Goal: Task Accomplishment & Management: Complete application form

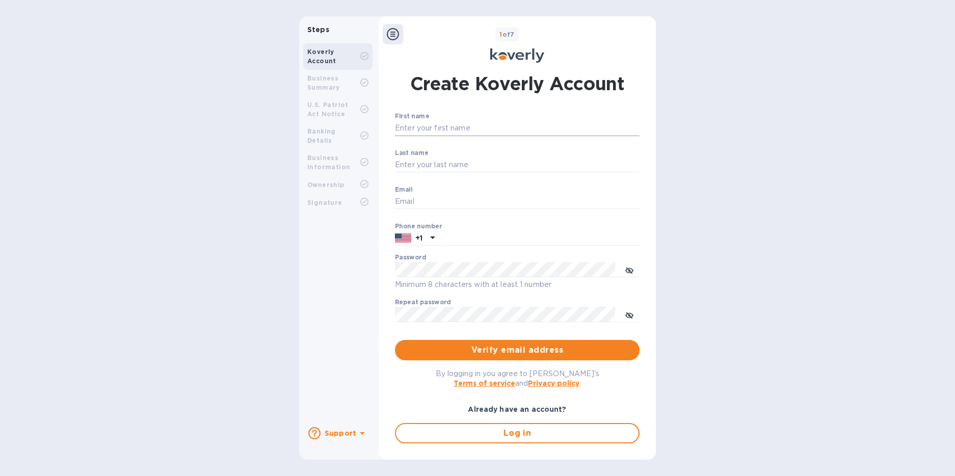
click at [431, 127] on input "First name" at bounding box center [517, 128] width 245 height 15
type input "[PERSON_NAME]"
drag, startPoint x: 485, startPoint y: 202, endPoint x: 363, endPoint y: 182, distance: 123.9
click at [363, 182] on div "Steps Koverly Account Business Summary U.S. Patriot Act Notice Banking Details …" at bounding box center [477, 237] width 357 height 443
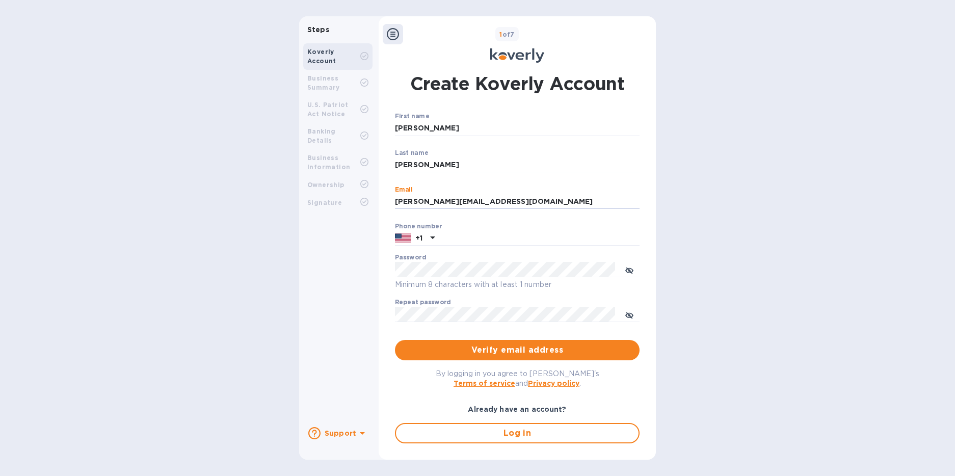
type input "[PERSON_NAME][EMAIL_ADDRESS][DOMAIN_NAME]"
click at [360, 259] on div "Koverly Account Business Summary U.S. Patriot Act Notice Banking Details Busine…" at bounding box center [337, 228] width 77 height 379
click at [442, 237] on input "text" at bounding box center [539, 238] width 201 height 15
type input "5742866181"
click at [376, 274] on div "Steps Koverly Account Business Summary U.S. Patriot Act Notice Banking Details …" at bounding box center [477, 237] width 357 height 443
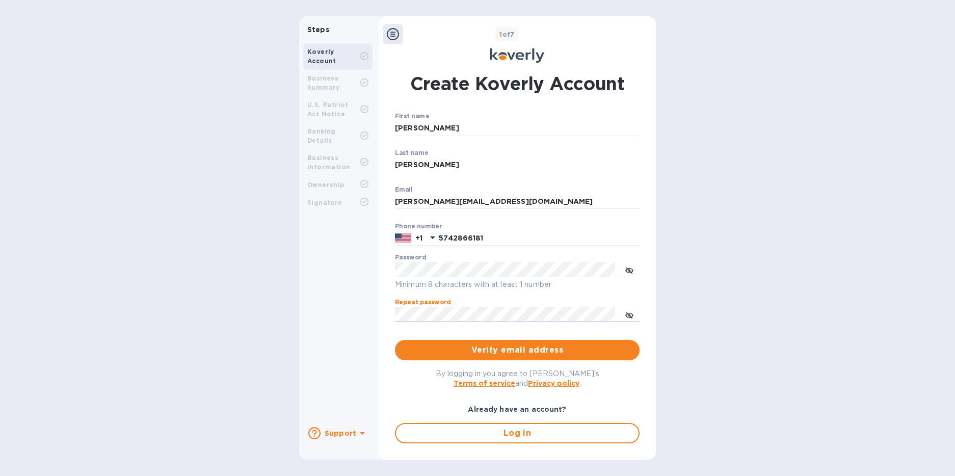
click at [367, 305] on div "Koverly Account Business Summary U.S. Patriot Act Notice Banking Details Busine…" at bounding box center [337, 228] width 77 height 379
click at [516, 358] on button "Verify email address" at bounding box center [517, 350] width 245 height 20
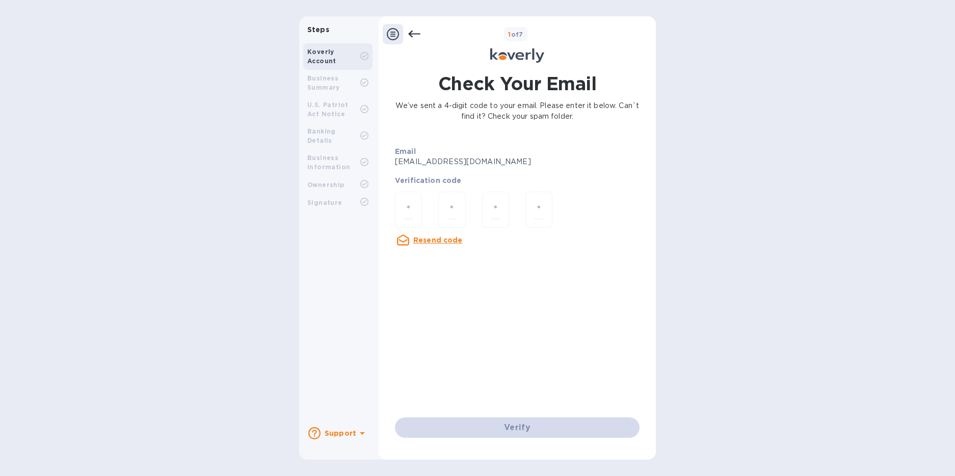
click at [425, 203] on div at bounding box center [408, 210] width 43 height 55
click at [413, 204] on div at bounding box center [408, 210] width 27 height 36
type input "4"
type input "2"
type input "0"
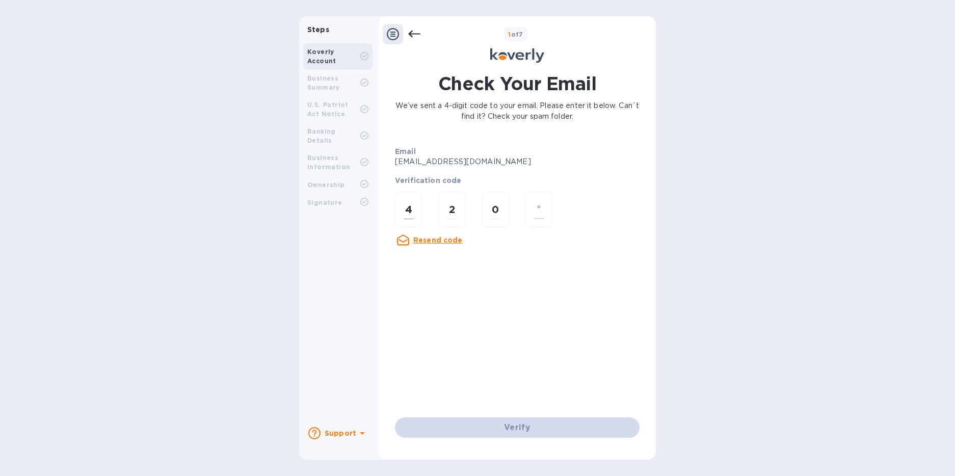
type input "2"
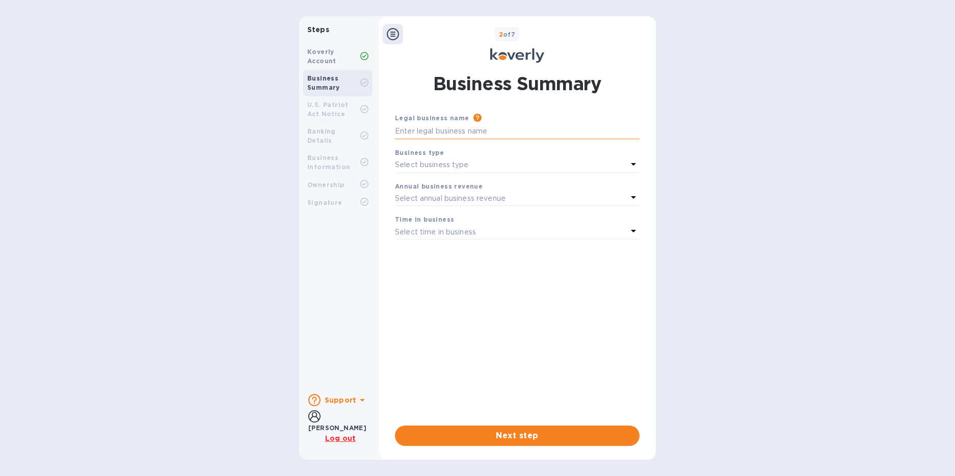
click at [434, 125] on input "text" at bounding box center [517, 131] width 245 height 15
type input "Sales Happen Inc"
click at [426, 162] on p "Select business type" at bounding box center [432, 164] width 74 height 11
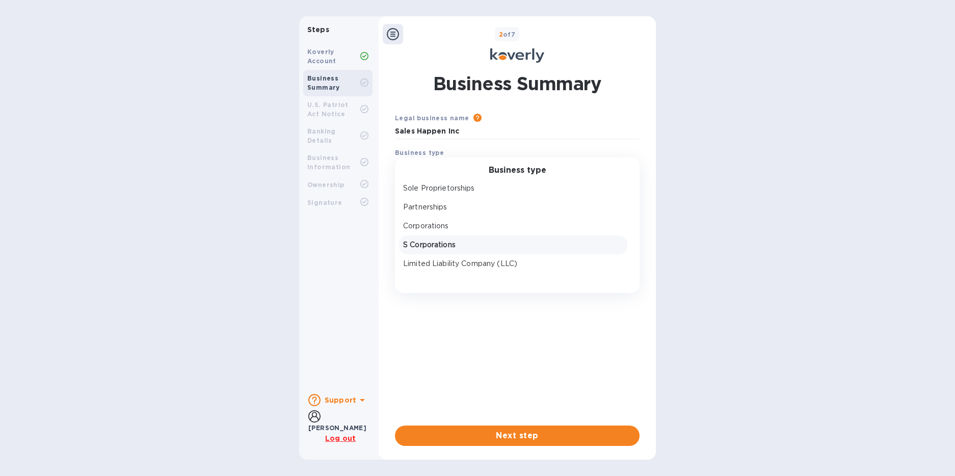
click at [447, 247] on p "S Corporations" at bounding box center [513, 244] width 220 height 11
click at [440, 197] on p "Select annual business revenue" at bounding box center [450, 198] width 111 height 11
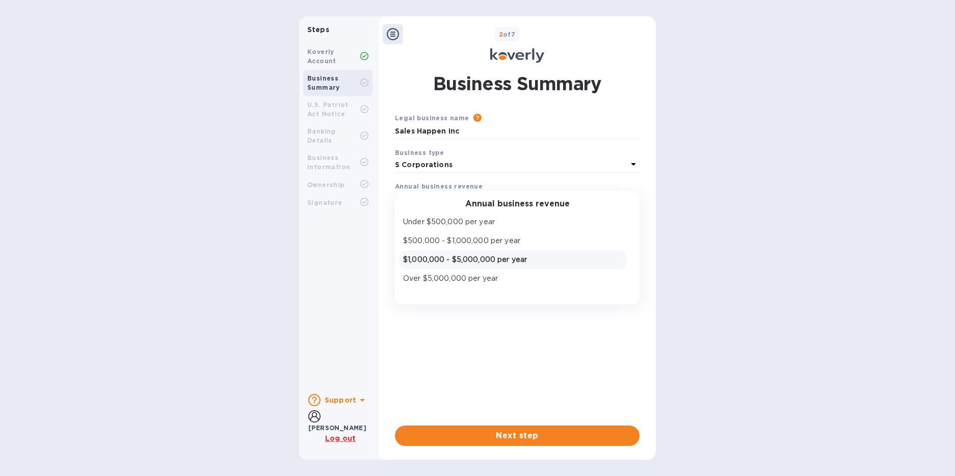
click at [447, 256] on p "$1,000,000 - $5,000,000 per year" at bounding box center [513, 259] width 220 height 11
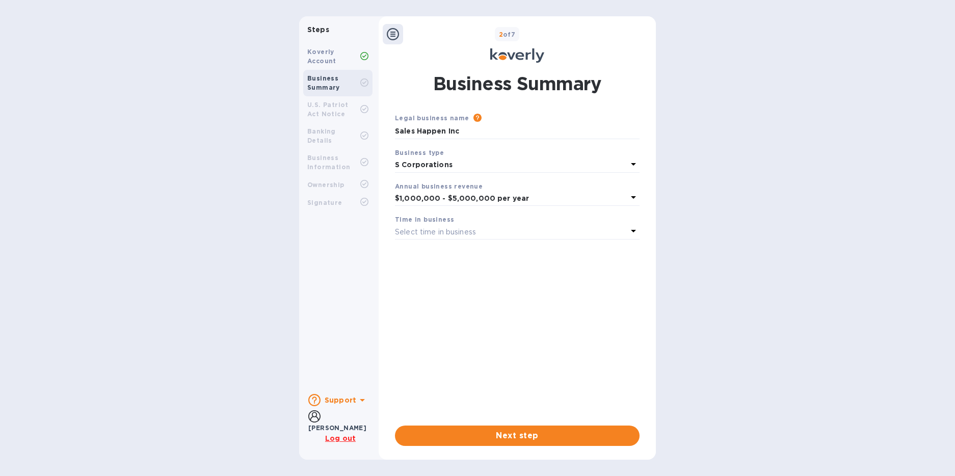
click at [437, 231] on p "Select time in business" at bounding box center [435, 232] width 81 height 11
click at [436, 313] on p "More than 5 years" at bounding box center [513, 312] width 220 height 11
click at [501, 441] on span "Next step" at bounding box center [517, 435] width 228 height 12
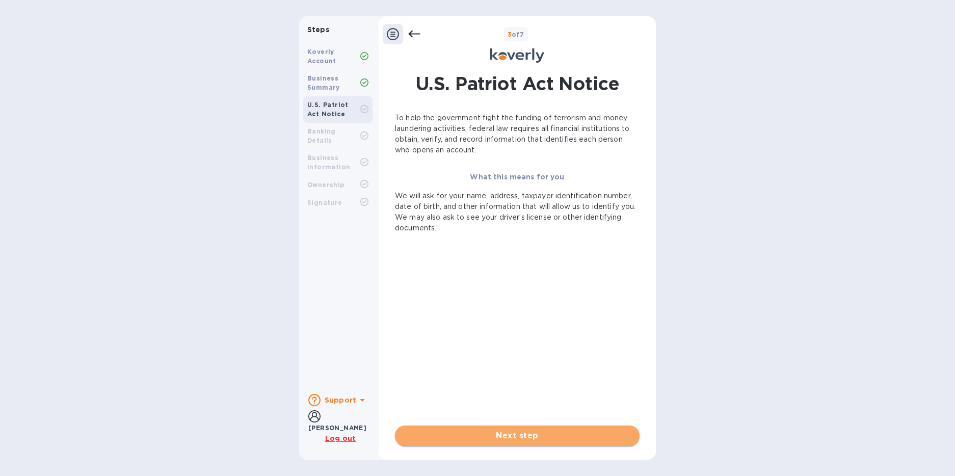
click at [536, 436] on span "Next step" at bounding box center [517, 435] width 228 height 12
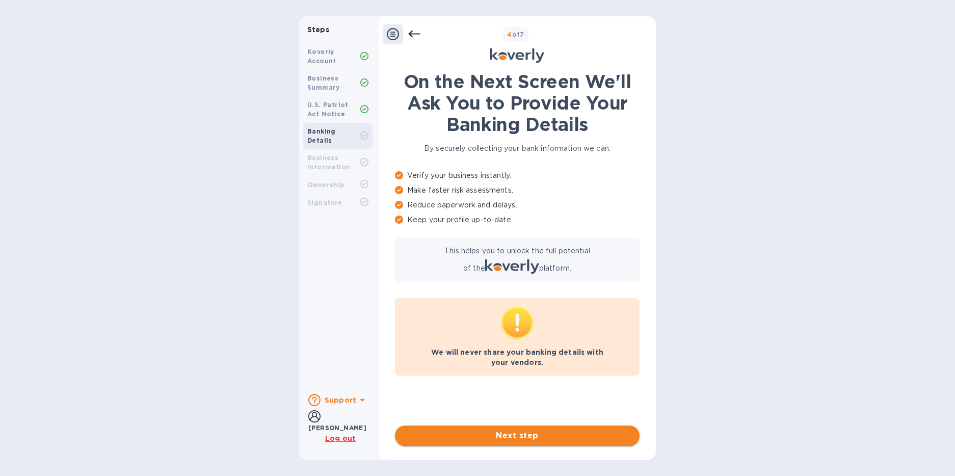
click at [517, 443] on button "Next step" at bounding box center [517, 435] width 245 height 20
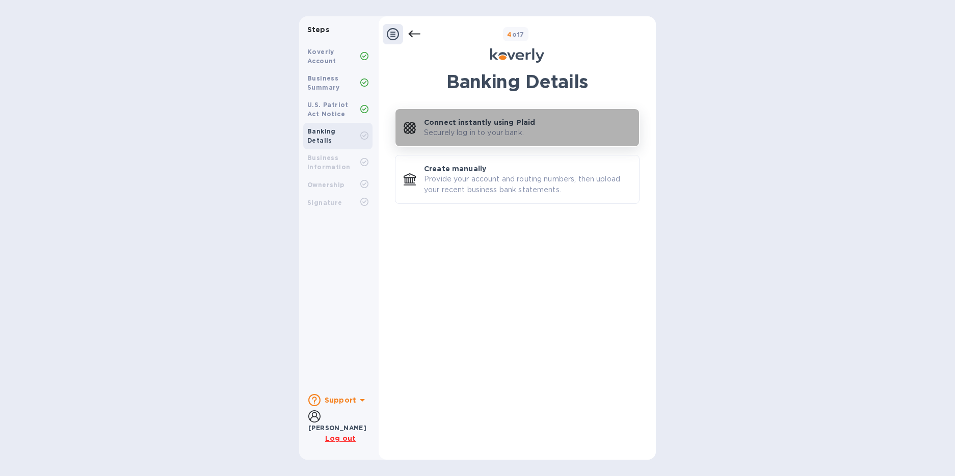
click at [458, 133] on p "Securely log in to your bank." at bounding box center [474, 132] width 100 height 11
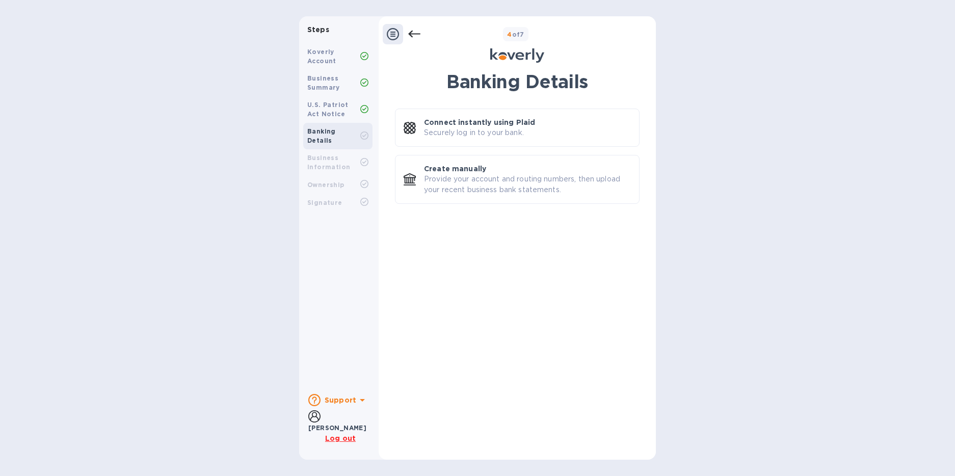
click at [416, 37] on icon at bounding box center [414, 34] width 12 height 12
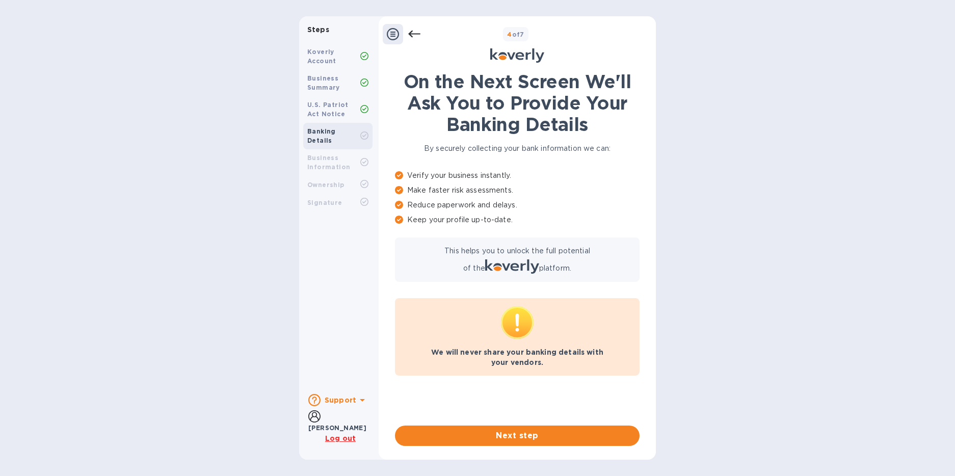
drag, startPoint x: 483, startPoint y: 438, endPoint x: 488, endPoint y: 416, distance: 22.0
click at [483, 438] on span "Next step" at bounding box center [517, 435] width 228 height 12
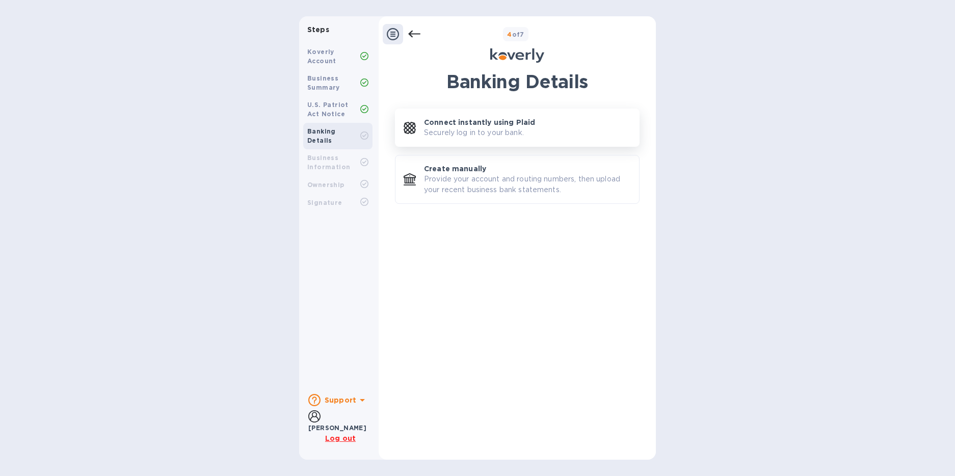
click at [477, 137] on p "Securely log in to your bank." at bounding box center [474, 132] width 100 height 11
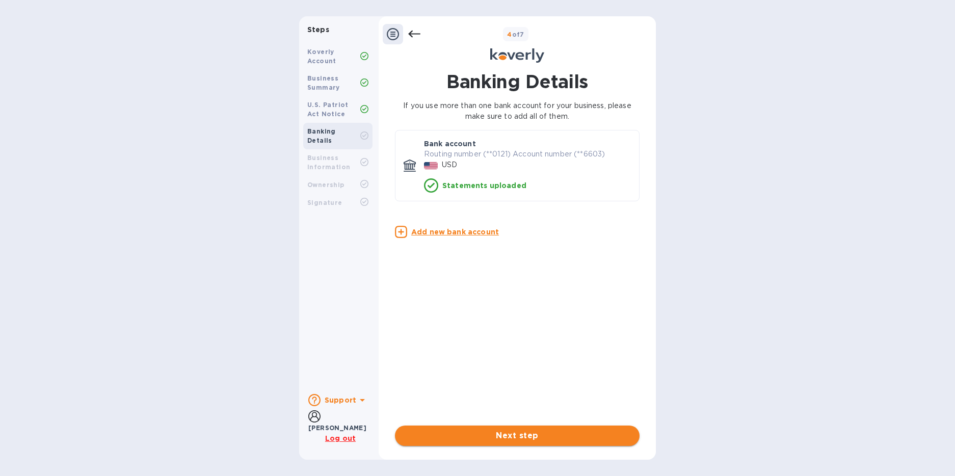
click at [520, 430] on span "Next step" at bounding box center [517, 435] width 228 height 12
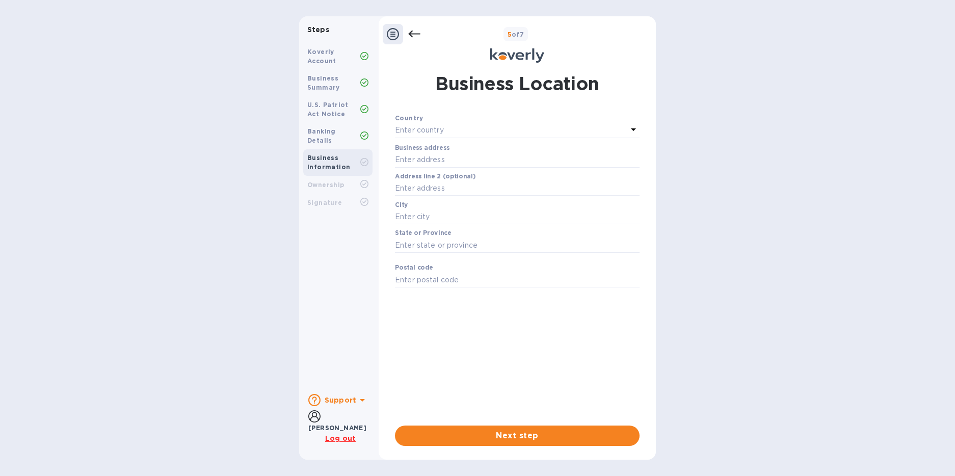
click at [424, 126] on p "Enter country" at bounding box center [419, 130] width 49 height 11
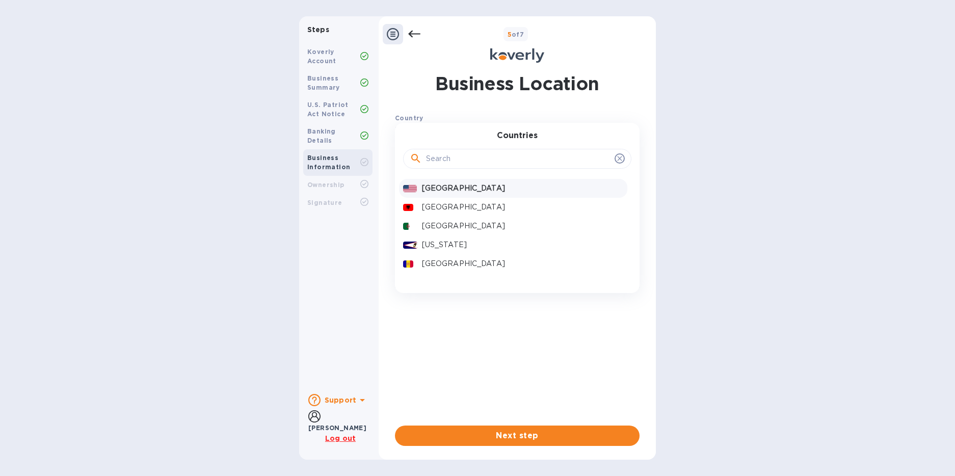
click at [442, 185] on p "[GEOGRAPHIC_DATA]" at bounding box center [522, 188] width 201 height 11
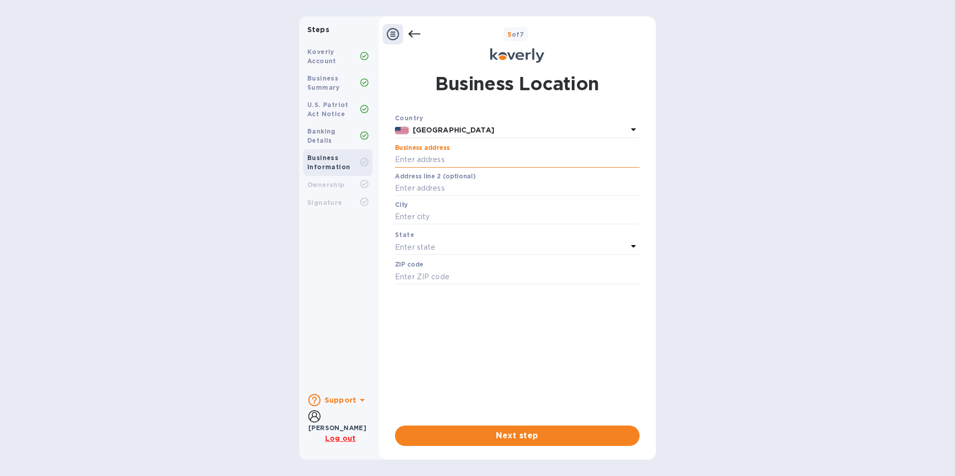
click at [426, 162] on input "text" at bounding box center [517, 159] width 245 height 15
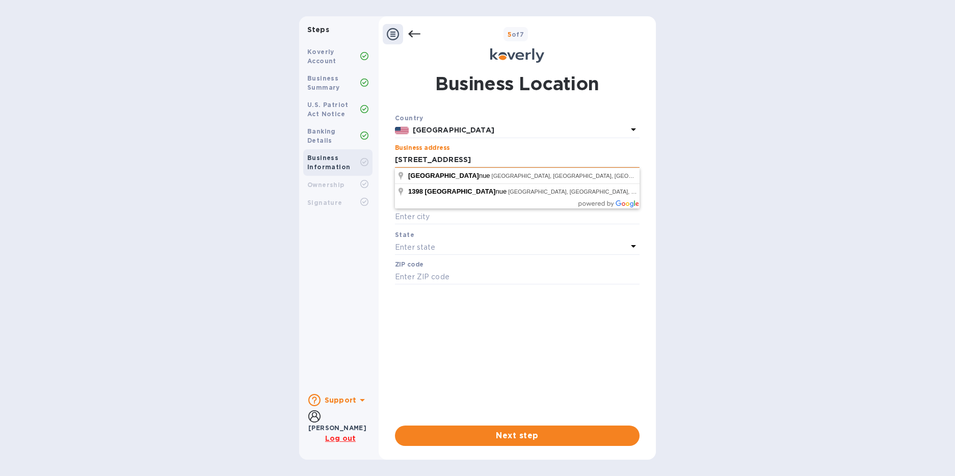
click at [411, 156] on input "[STREET_ADDRESS]" at bounding box center [517, 159] width 245 height 15
type input "[STREET_ADDRESS]"
click at [480, 213] on input "text" at bounding box center [517, 216] width 245 height 15
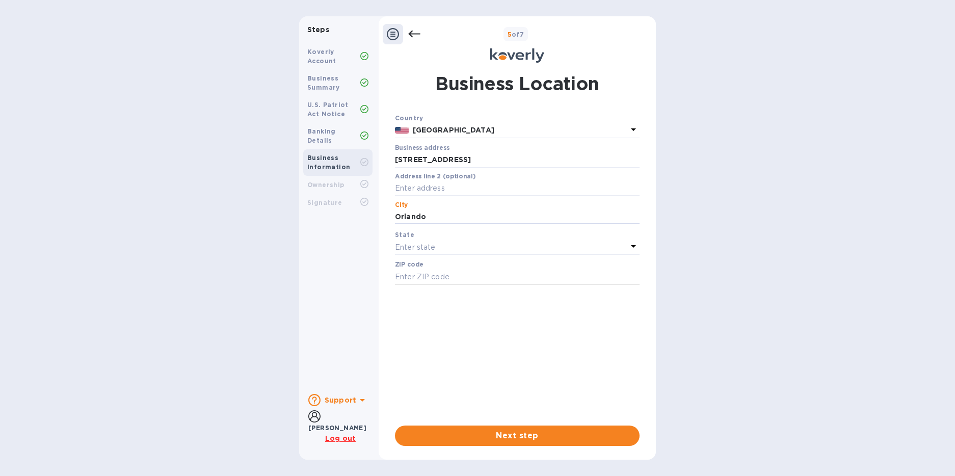
type input "Orlando"
click at [456, 272] on input "text" at bounding box center [517, 276] width 245 height 15
click at [426, 245] on p "Enter state" at bounding box center [415, 247] width 40 height 11
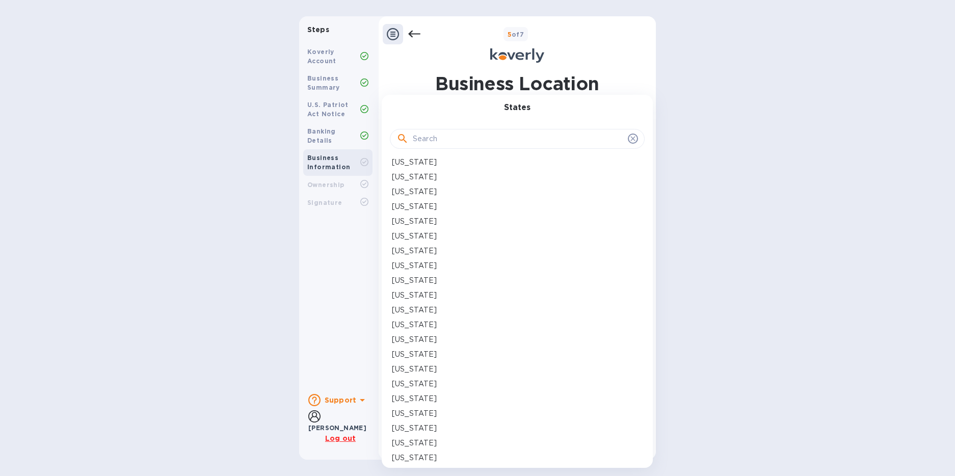
click at [401, 322] on p "[US_STATE]" at bounding box center [414, 324] width 45 height 11
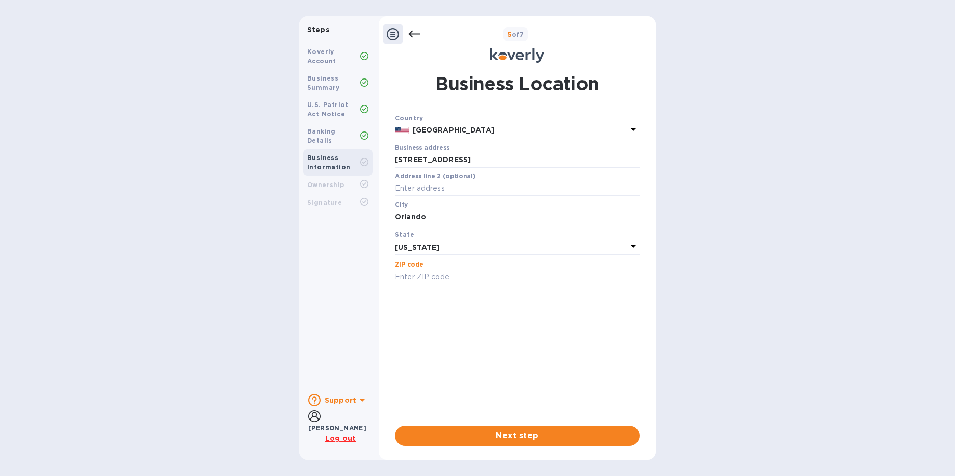
click at [409, 279] on input "text" at bounding box center [517, 276] width 245 height 15
type input "32806"
click at [430, 328] on div "Country [GEOGRAPHIC_DATA] Business address [STREET_ADDRESS] ​ Address line 2 (o…" at bounding box center [517, 265] width 245 height 305
click at [482, 433] on span "Next step" at bounding box center [517, 435] width 228 height 12
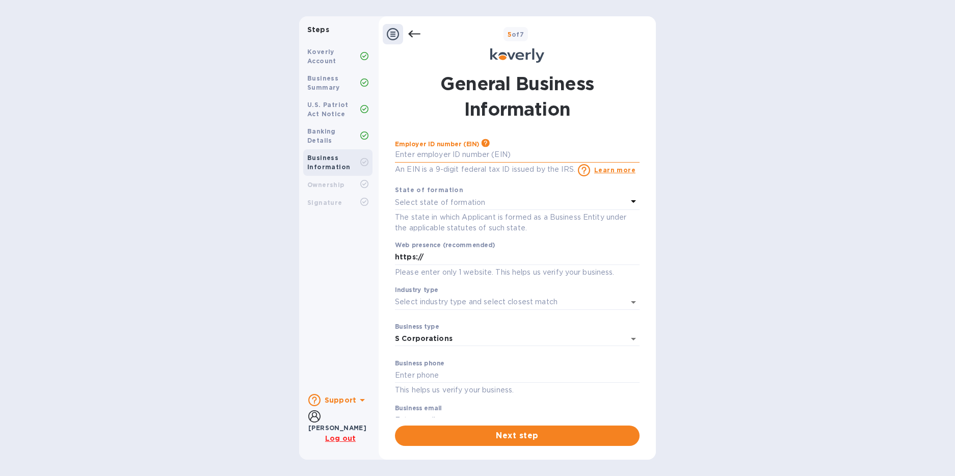
click at [419, 160] on input "text" at bounding box center [517, 154] width 245 height 15
type input "***62"
click at [412, 202] on p "Select state of formation" at bounding box center [440, 202] width 90 height 11
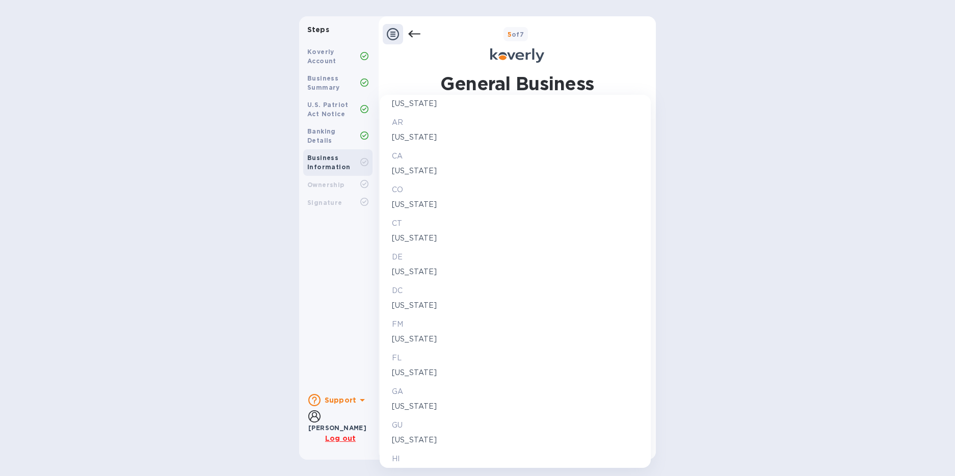
scroll to position [177, 0]
click at [407, 400] on p "[US_STATE]" at bounding box center [515, 405] width 247 height 11
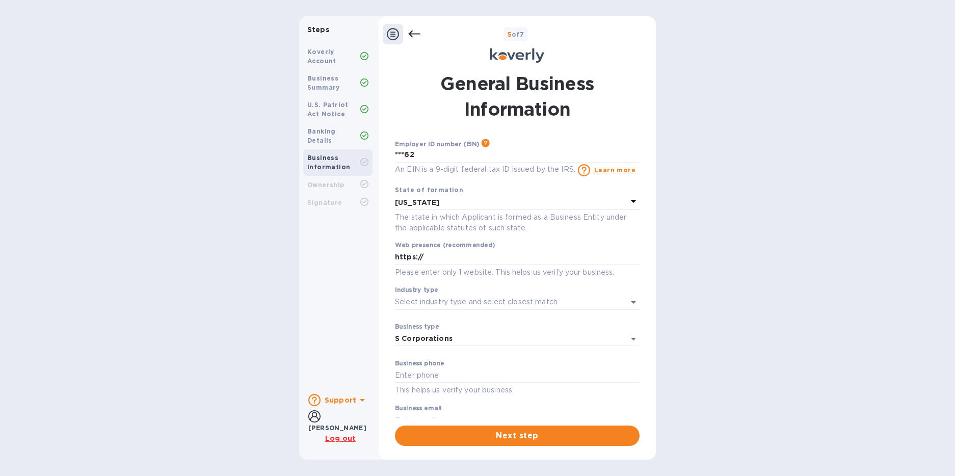
click at [428, 207] on p "[US_STATE]" at bounding box center [511, 202] width 232 height 11
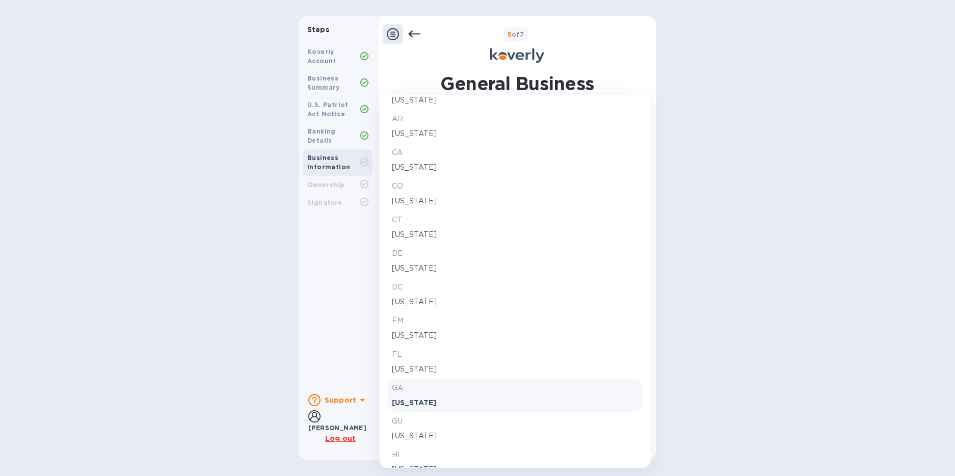
scroll to position [221, 0]
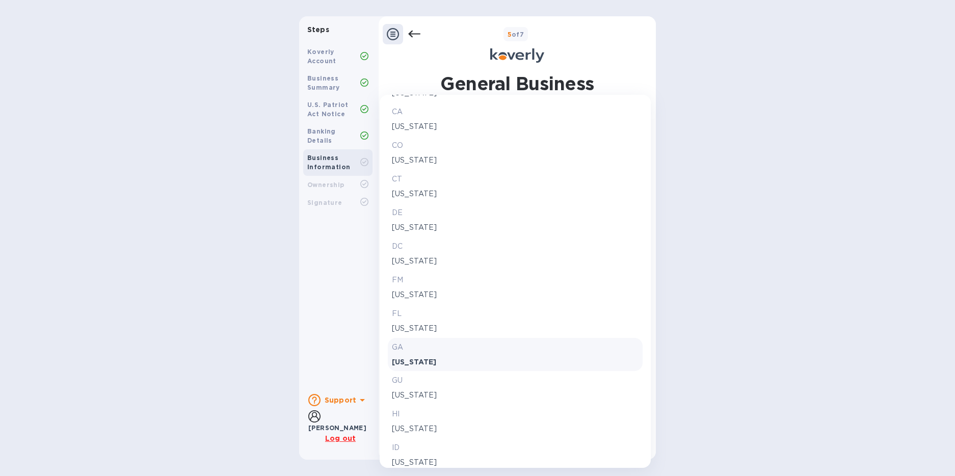
click at [412, 330] on p "[US_STATE]" at bounding box center [515, 328] width 247 height 11
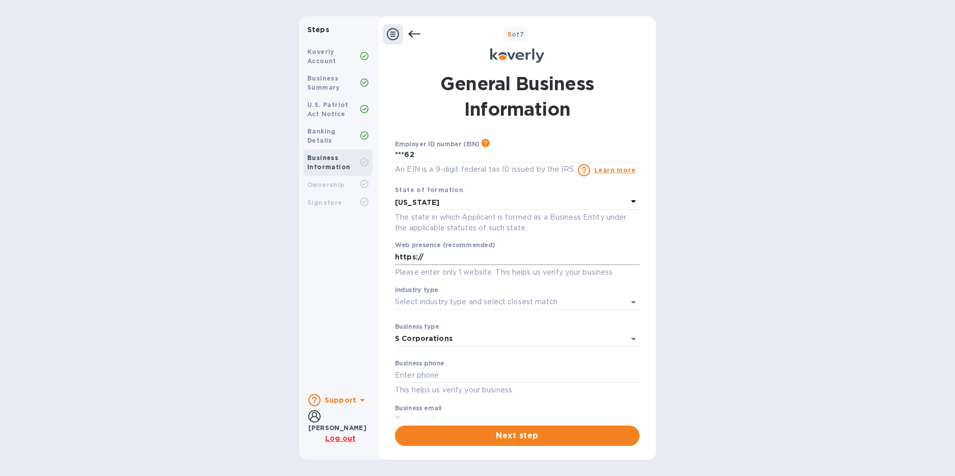
click at [429, 261] on input "https://" at bounding box center [517, 257] width 245 height 15
type input "[URL][DOMAIN_NAME]"
click at [435, 307] on input "Industry type" at bounding box center [503, 301] width 216 height 15
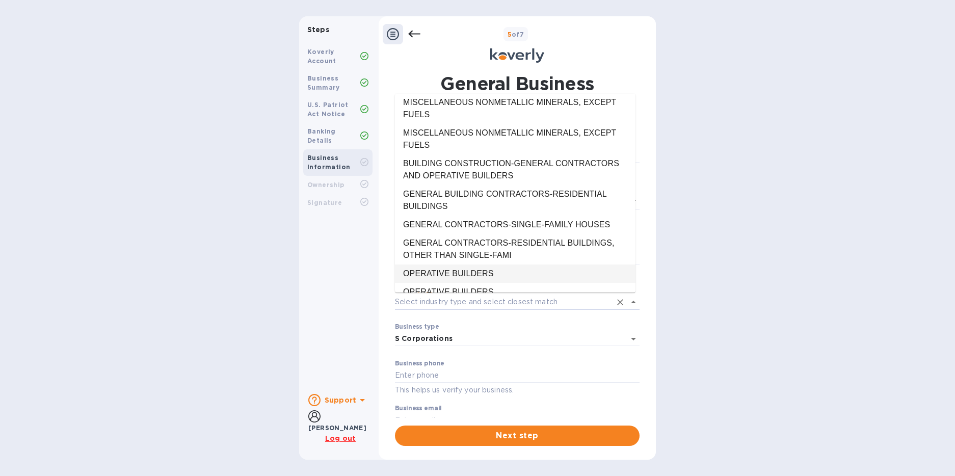
scroll to position [2739, 0]
click at [468, 170] on li "BUILDING CONSTRUCTION-GENERAL CONTRACTORS AND OPERATIVE BUILDERS" at bounding box center [515, 167] width 240 height 31
type input "BUILDING CONSTRUCTION-GENERAL CONTRACTORS AND OPERATIVE BUILDERS"
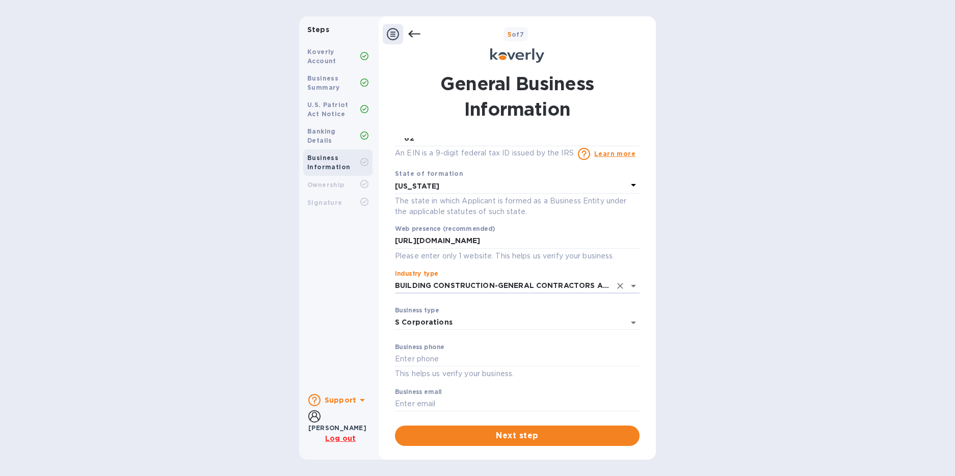
scroll to position [23, 0]
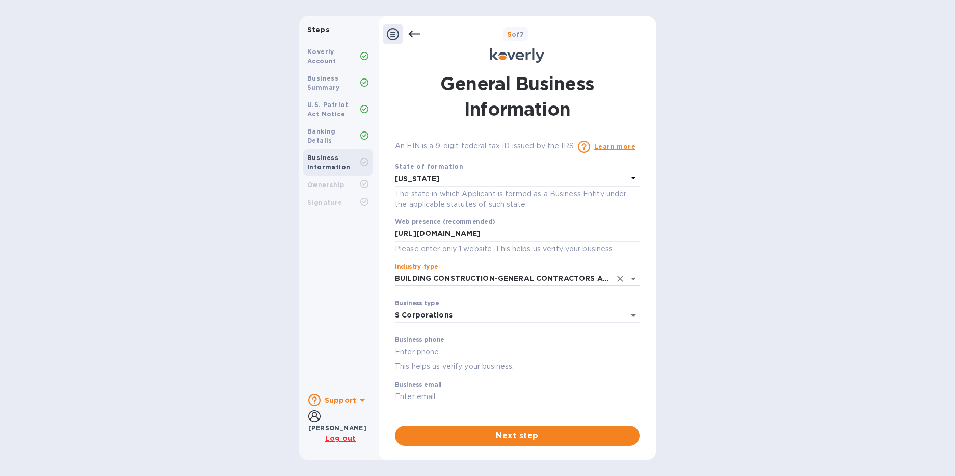
click at [432, 354] on input "text" at bounding box center [517, 351] width 245 height 15
type input "5742866181"
click at [415, 396] on input "text" at bounding box center [517, 396] width 245 height 15
type input "[PERSON_NAME][EMAIL_ADDRESS][DOMAIN_NAME]"
click at [593, 412] on p "​" at bounding box center [517, 411] width 245 height 12
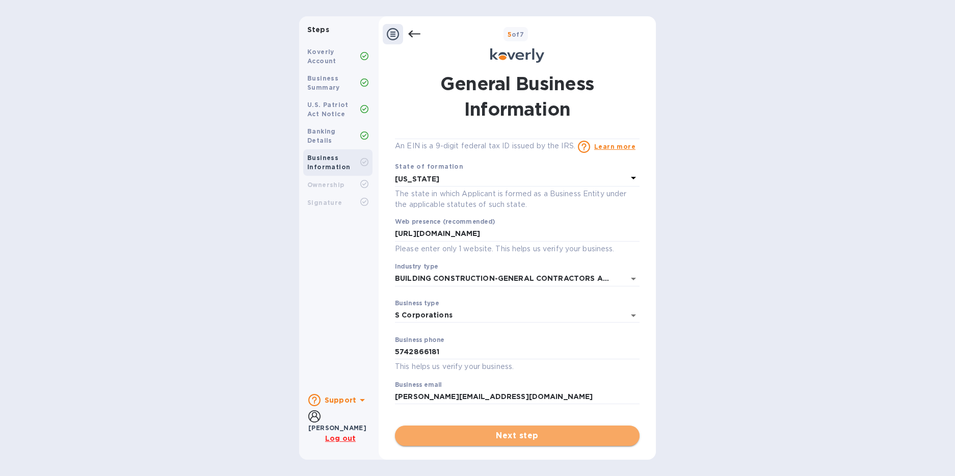
click at [555, 432] on span "Next step" at bounding box center [517, 435] width 228 height 12
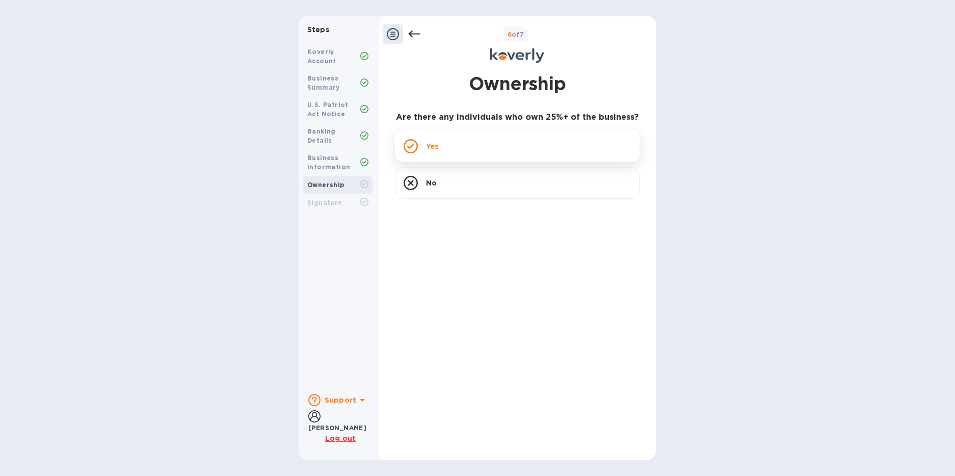
click at [411, 147] on icon at bounding box center [410, 146] width 7 height 6
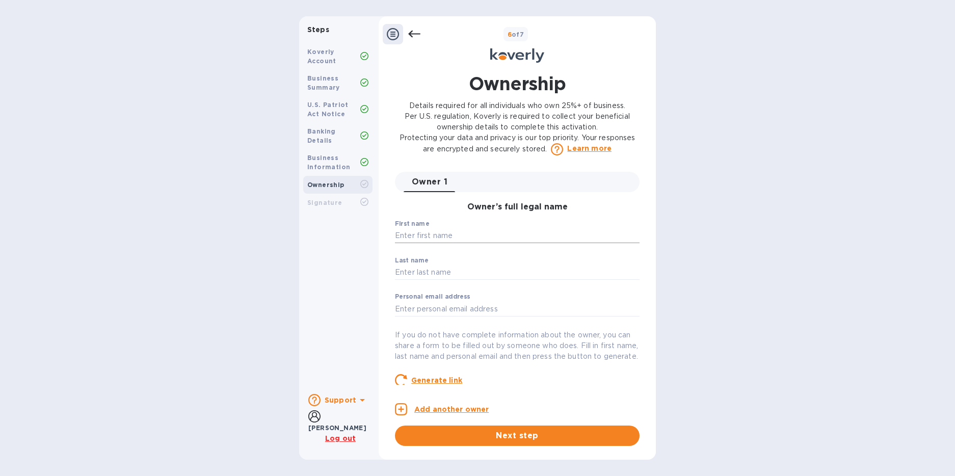
click at [407, 238] on input "text" at bounding box center [517, 235] width 245 height 15
type input "[PERSON_NAME]"
type input "[EMAIL_ADDRESS][DOMAIN_NAME]"
type input "[STREET_ADDRESS]"
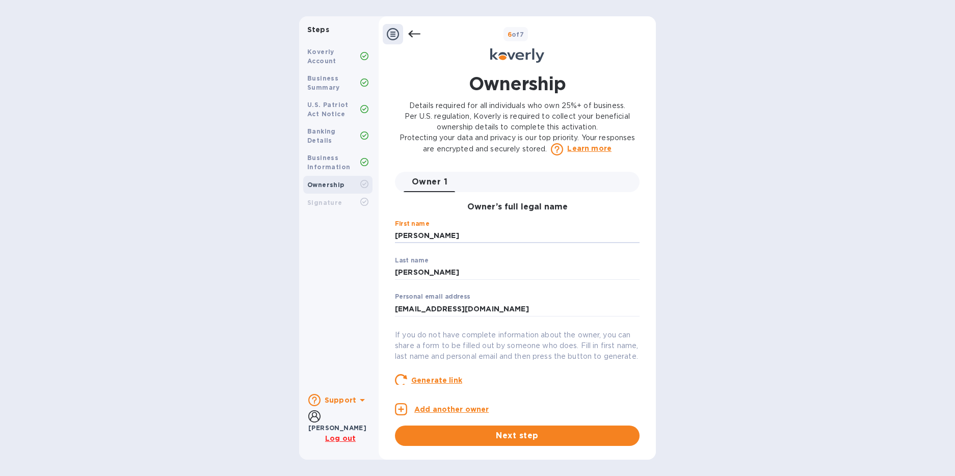
type input "Orlando"
type input "[US_STATE]"
type input "32806"
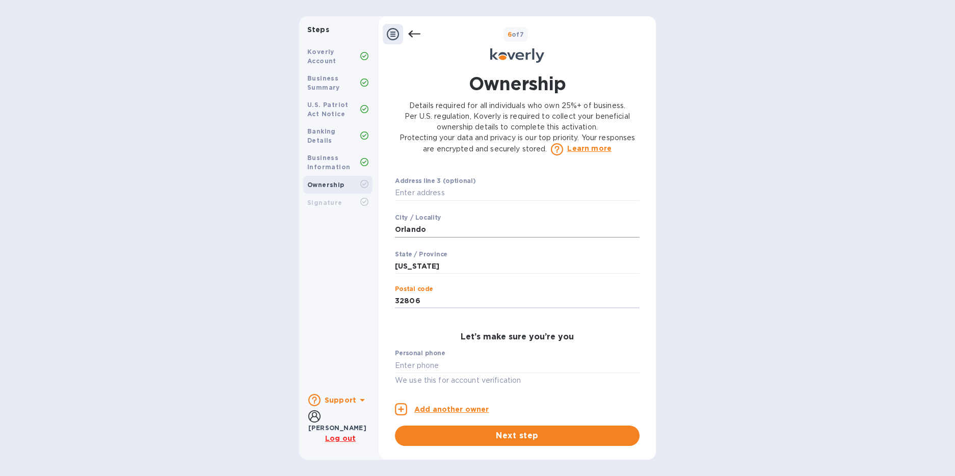
scroll to position [394, 0]
click at [413, 200] on input "text" at bounding box center [517, 191] width 245 height 15
type input "[STREET_ADDRESS]"
click at [473, 264] on div "State / Province [US_STATE] ​" at bounding box center [517, 268] width 245 height 37
click at [443, 372] on input "text" at bounding box center [517, 364] width 245 height 15
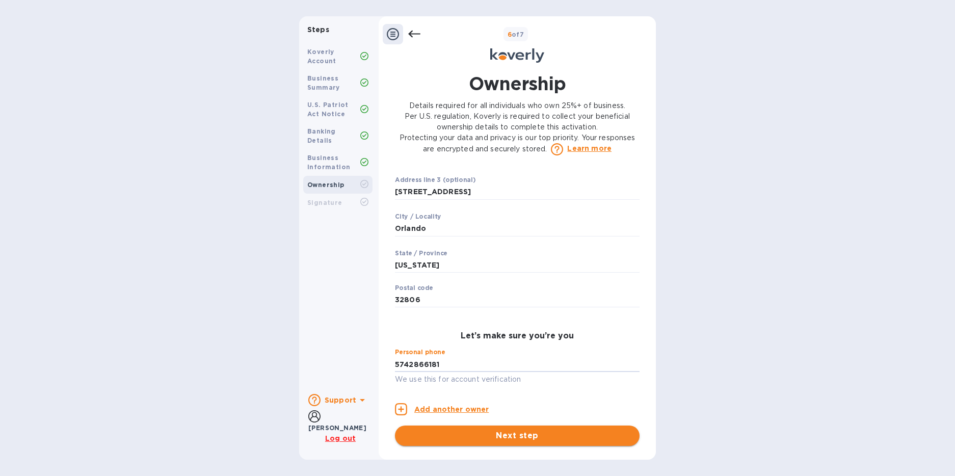
type input "***81"
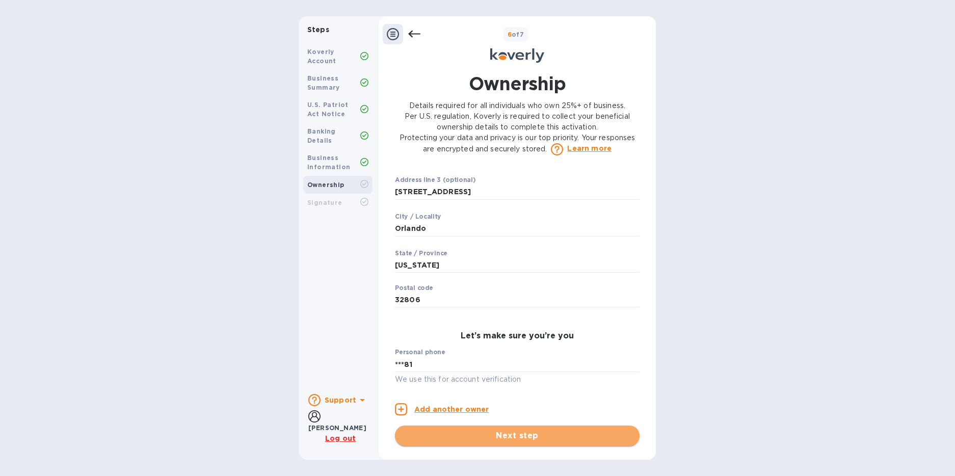
click at [486, 436] on span "Next step" at bounding box center [517, 435] width 228 height 12
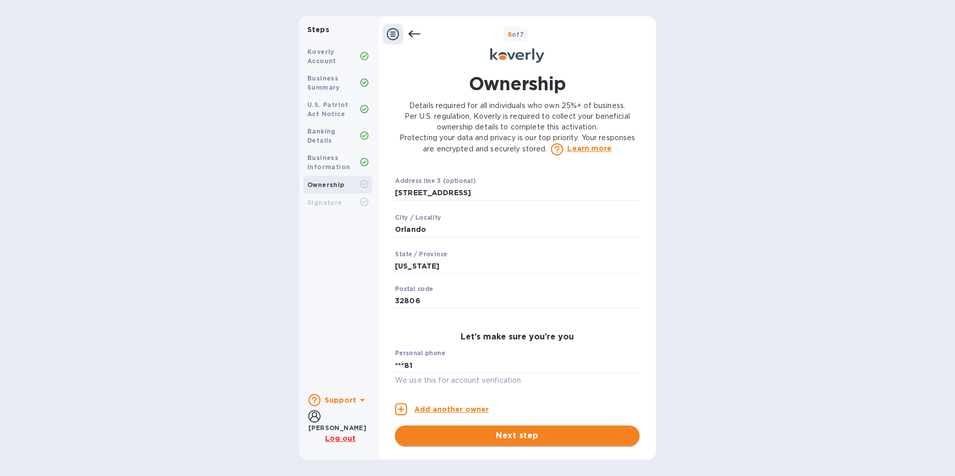
scroll to position [420, 0]
click at [506, 438] on span "Next step" at bounding box center [517, 435] width 228 height 12
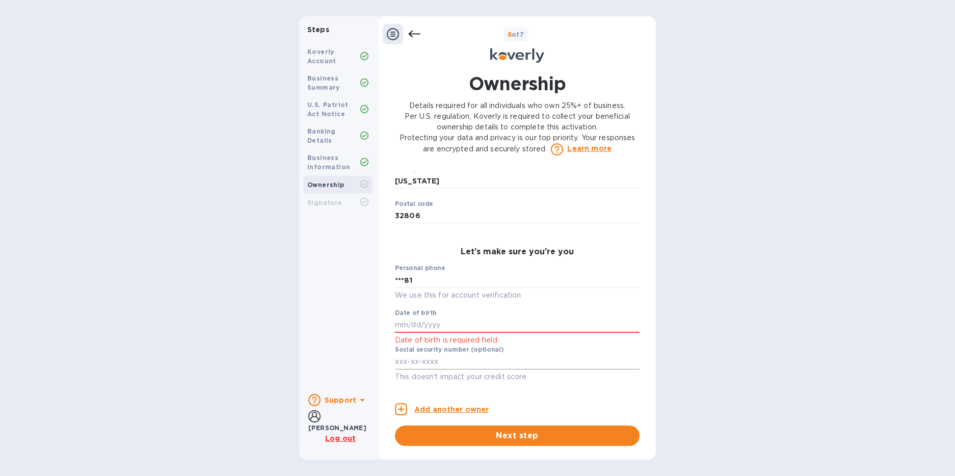
scroll to position [505, 0]
click at [412, 332] on input "text" at bounding box center [517, 323] width 245 height 15
type input "***56"
click at [413, 368] on input "text" at bounding box center [517, 360] width 245 height 15
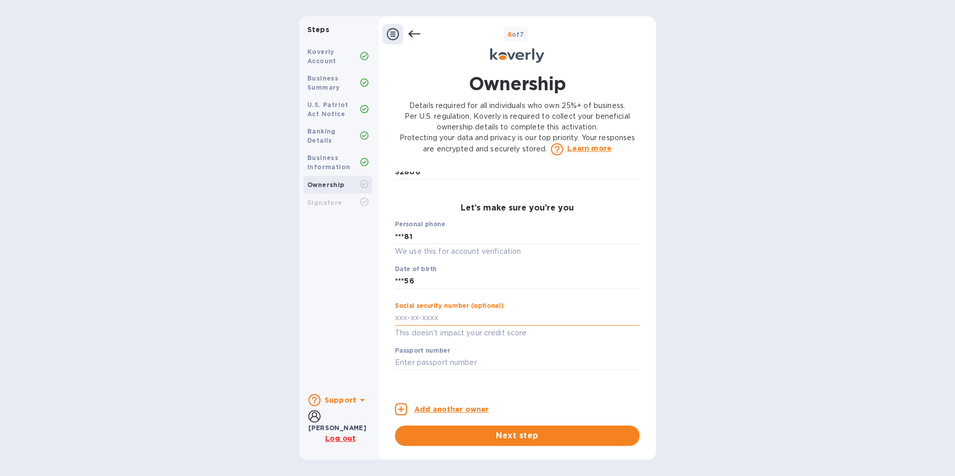
scroll to position [542, 0]
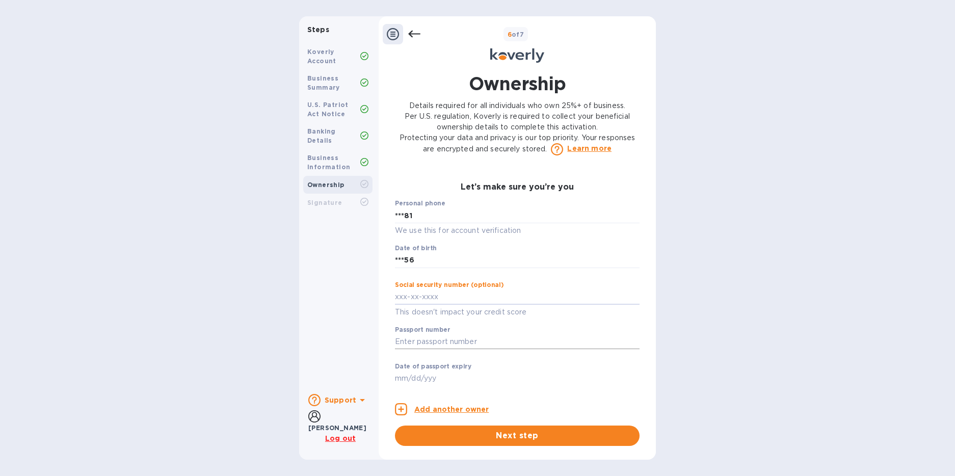
click at [408, 349] on input "text" at bounding box center [517, 341] width 245 height 15
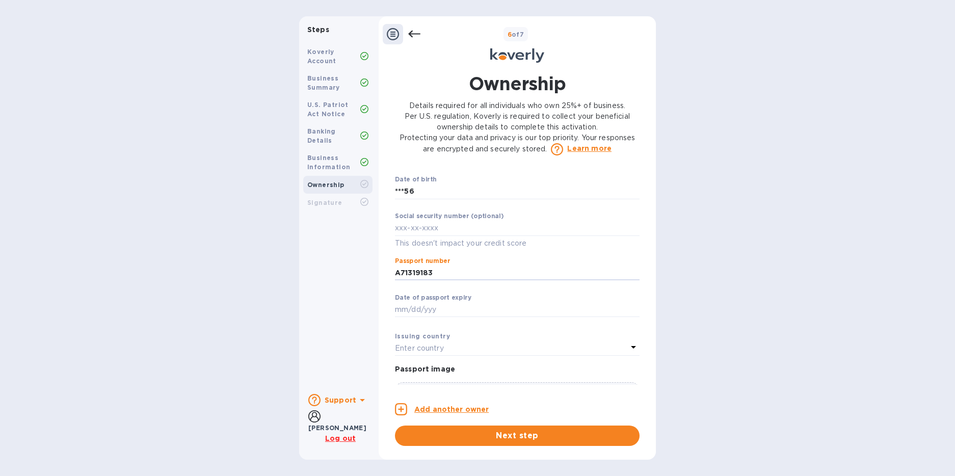
scroll to position [618, 0]
type input "***83"
click at [410, 310] on input "text" at bounding box center [517, 302] width 245 height 15
click at [414, 310] on input "[DATE]" at bounding box center [517, 302] width 245 height 15
type input "0"
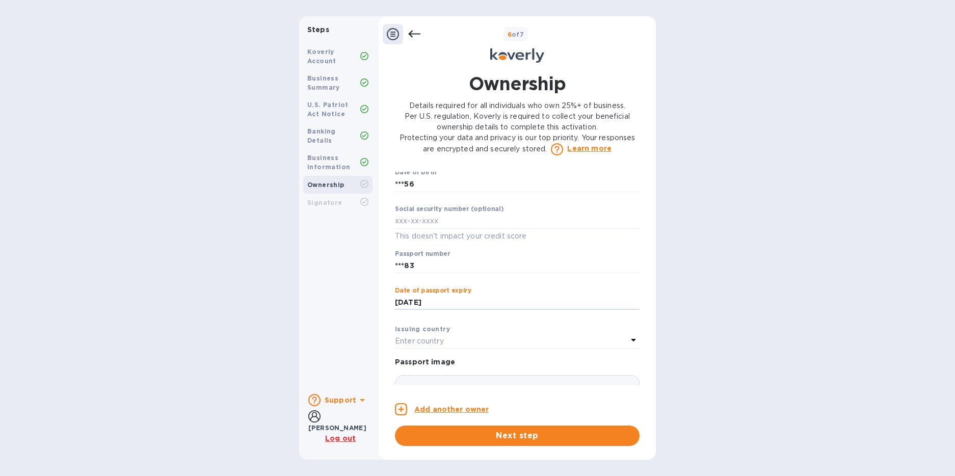
type input "***35"
click at [421, 346] on p "Enter country" at bounding box center [419, 341] width 49 height 11
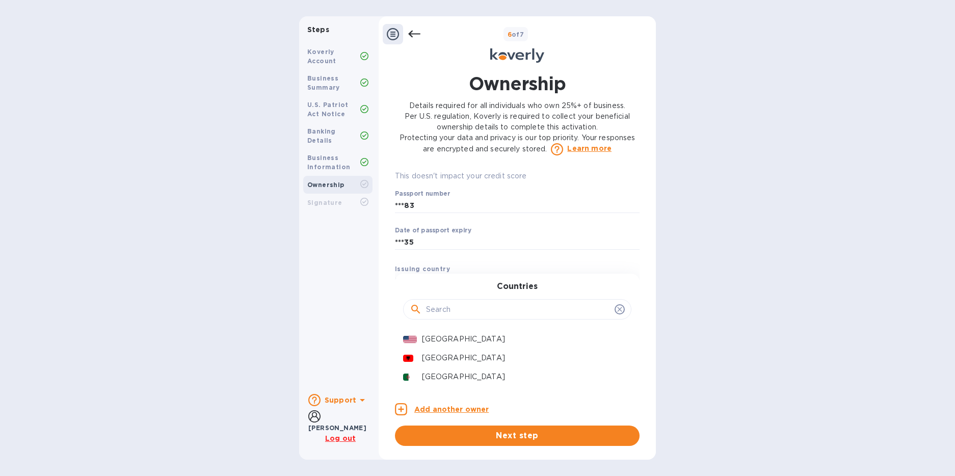
scroll to position [744, 0]
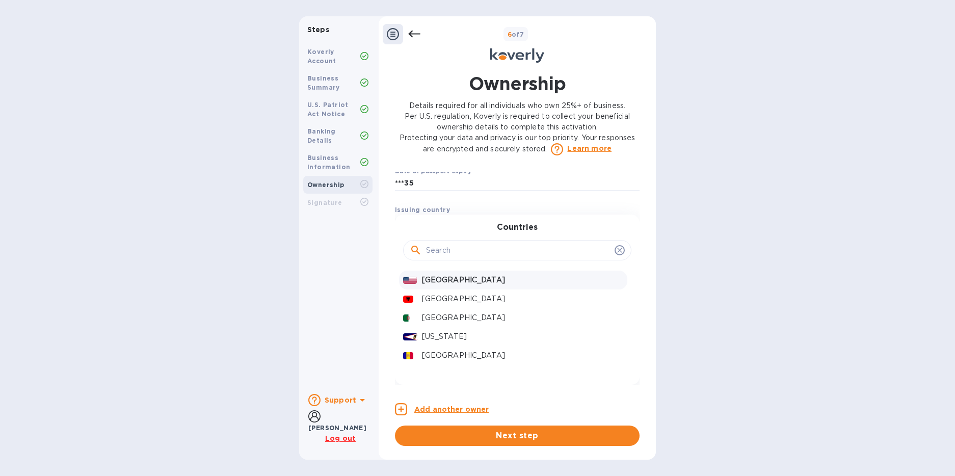
click at [453, 284] on p "[GEOGRAPHIC_DATA]" at bounding box center [522, 280] width 201 height 11
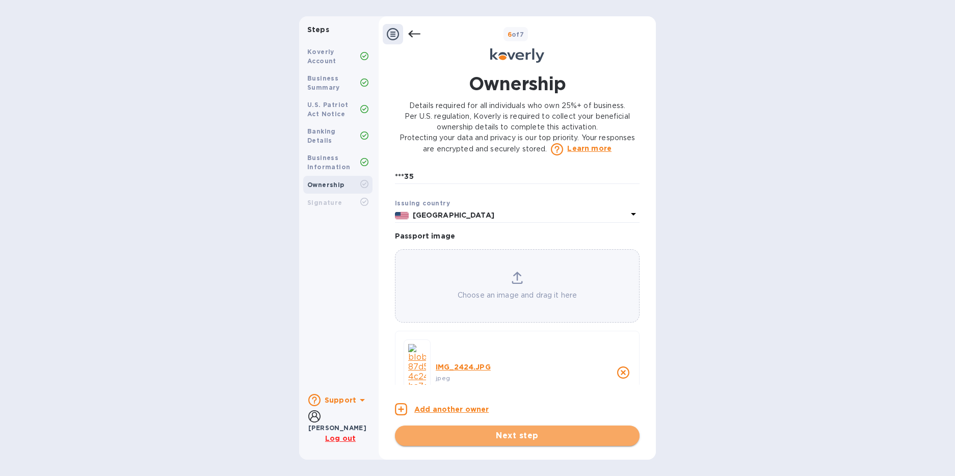
click at [539, 434] on span "Next step" at bounding box center [517, 435] width 228 height 12
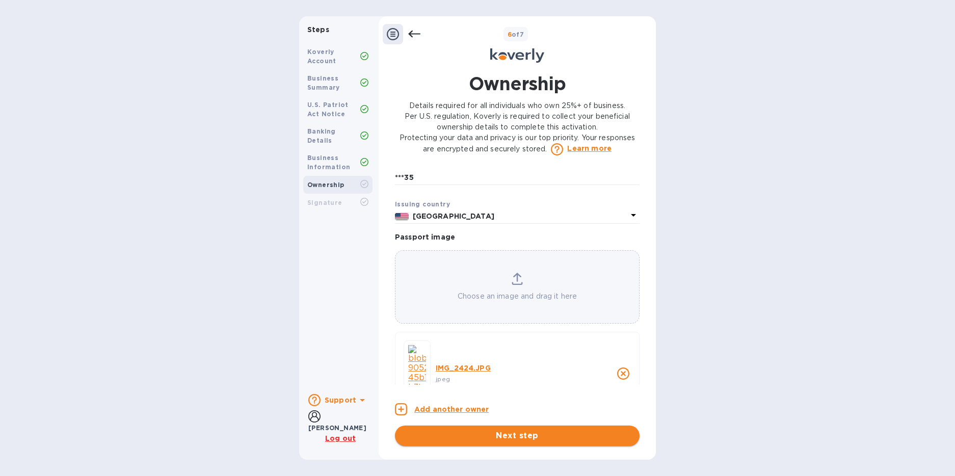
scroll to position [771, 0]
click at [523, 434] on span "Next step" at bounding box center [517, 435] width 228 height 12
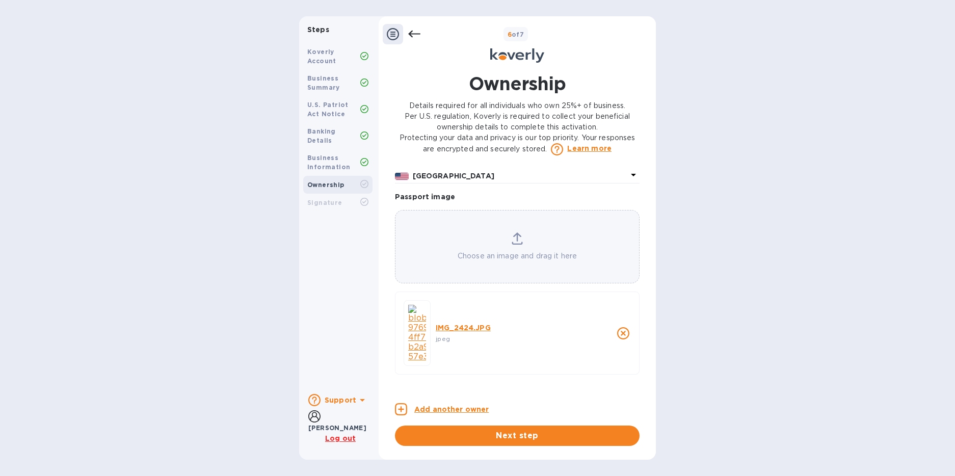
scroll to position [821, 0]
click at [504, 437] on span "Next step" at bounding box center [517, 435] width 228 height 12
click at [414, 334] on img at bounding box center [417, 333] width 18 height 57
click at [621, 335] on icon "close" at bounding box center [623, 333] width 12 height 12
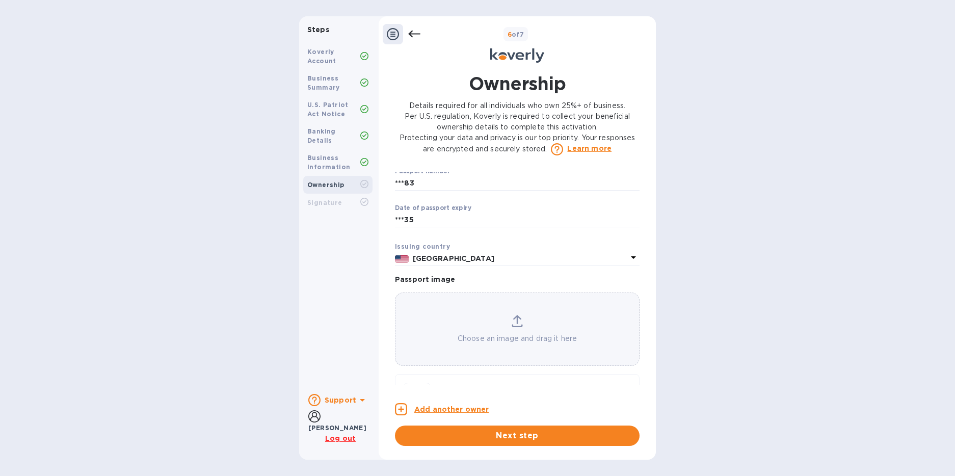
scroll to position [764, 0]
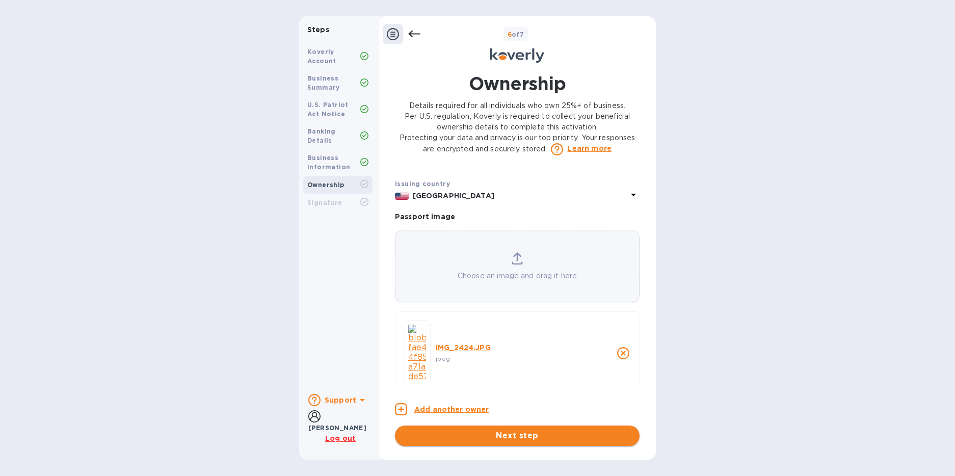
click at [534, 441] on span "Next step" at bounding box center [517, 435] width 228 height 12
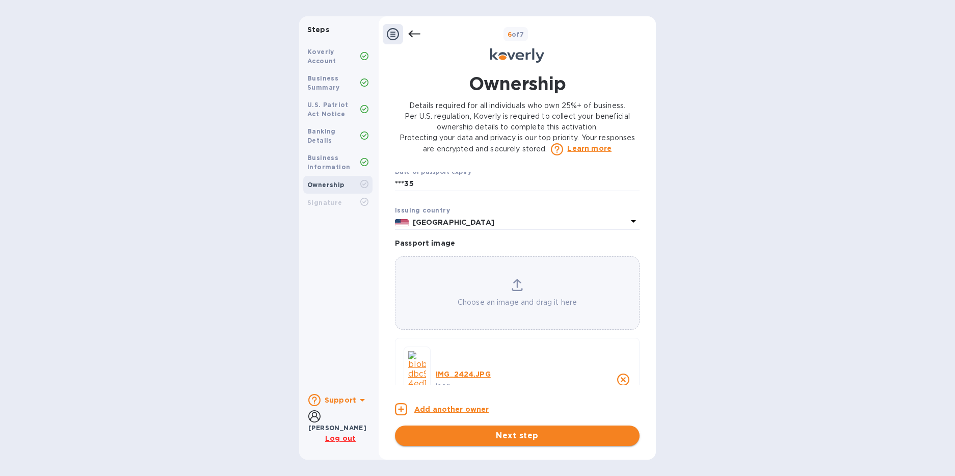
scroll to position [790, 0]
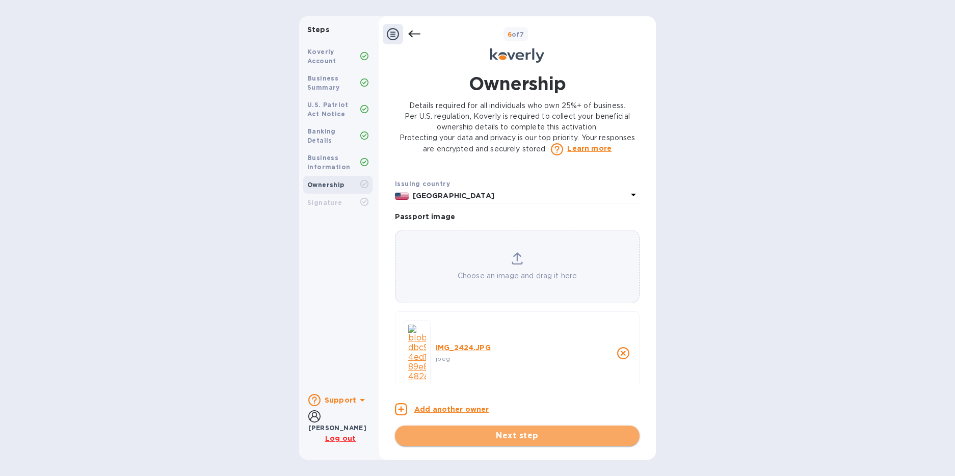
click at [531, 434] on span "Next step" at bounding box center [517, 435] width 228 height 12
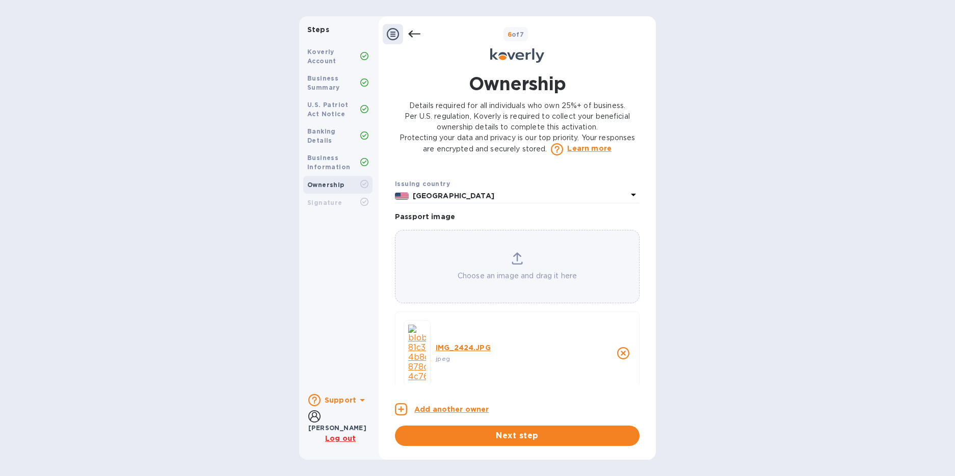
click at [589, 396] on div "Add another owner Next step" at bounding box center [517, 419] width 245 height 53
drag, startPoint x: 640, startPoint y: 364, endPoint x: 627, endPoint y: 394, distance: 32.6
click at [627, 397] on div "Ownership Details required for all individuals who own 25%+ of business. Per U.…" at bounding box center [517, 258] width 255 height 375
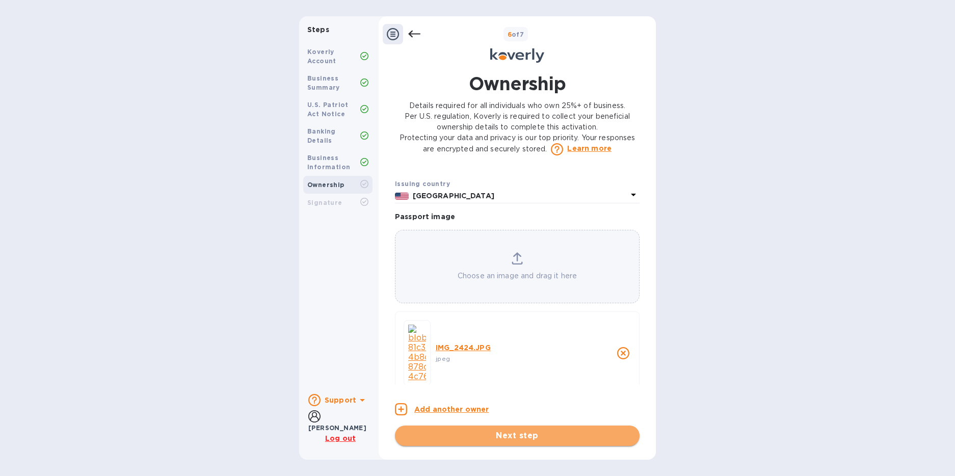
click at [521, 437] on span "Next step" at bounding box center [517, 435] width 228 height 12
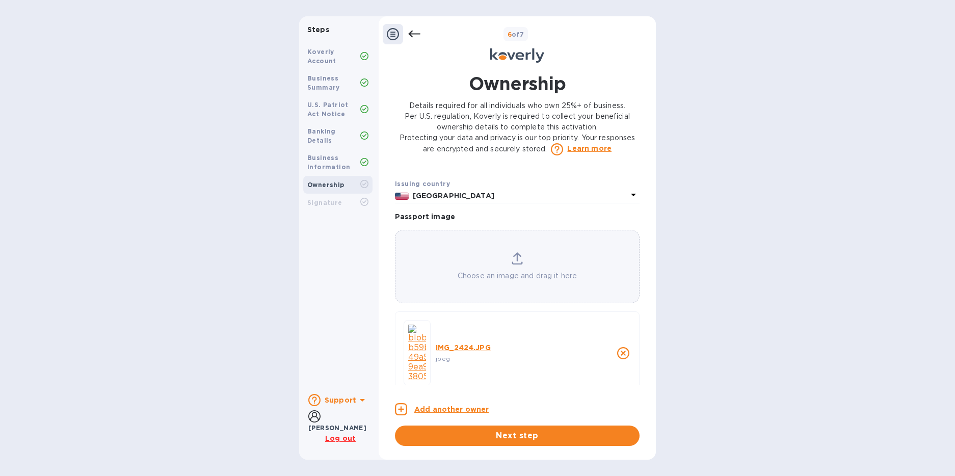
click at [628, 201] on icon at bounding box center [633, 194] width 12 height 12
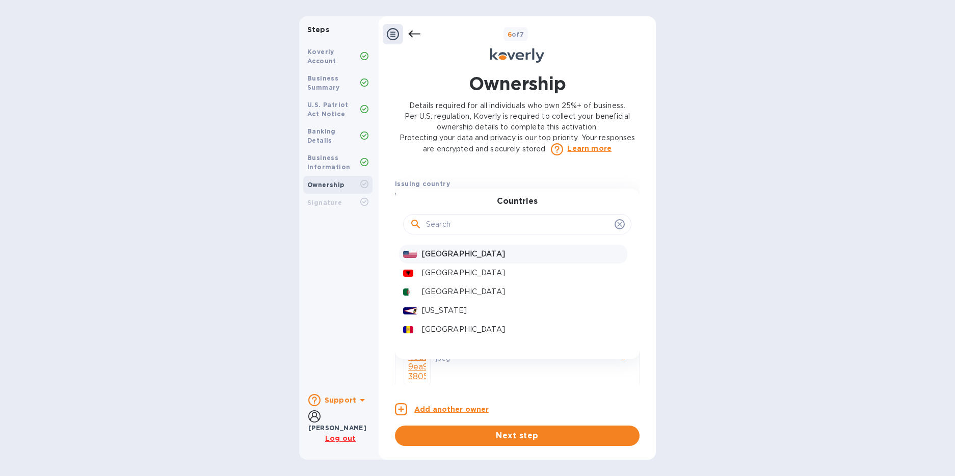
click at [628, 207] on div "Countries" at bounding box center [517, 219] width 245 height 44
click at [440, 259] on p "[GEOGRAPHIC_DATA]" at bounding box center [522, 254] width 201 height 11
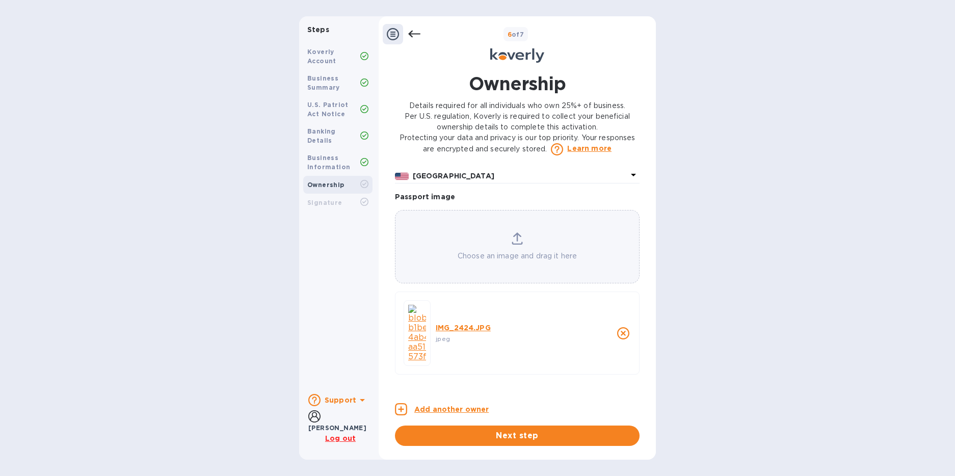
scroll to position [764, 0]
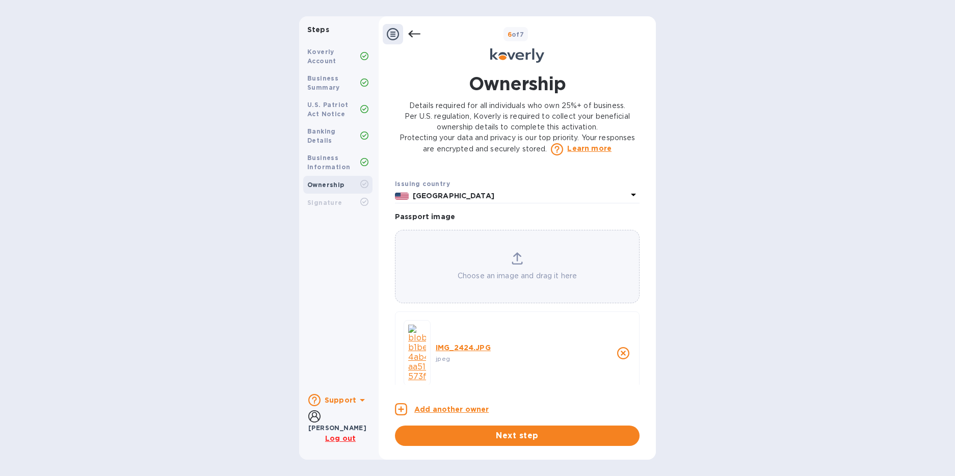
drag, startPoint x: 639, startPoint y: 371, endPoint x: 638, endPoint y: 376, distance: 5.2
click at [638, 376] on div "Owner 1 0 Owner’s full legal name First name [PERSON_NAME] ​ Last name [PERSON_…" at bounding box center [517, 278] width 245 height 213
click at [639, 361] on div "Ownership Details required for all individuals who own 25%+ of business. Per U.…" at bounding box center [517, 258] width 255 height 375
drag, startPoint x: 639, startPoint y: 351, endPoint x: 638, endPoint y: 361, distance: 9.8
click at [638, 362] on div "Ownership Details required for all individuals who own 25%+ of business. Per U.…" at bounding box center [517, 258] width 255 height 375
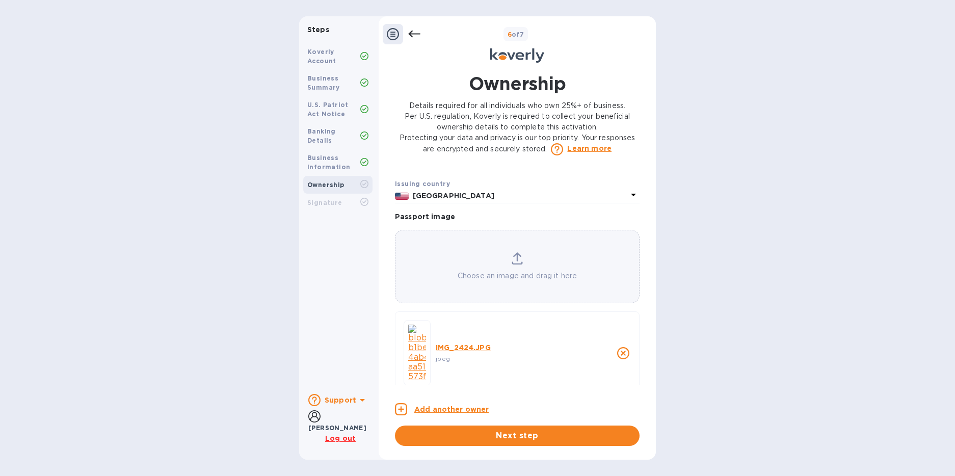
drag, startPoint x: 639, startPoint y: 347, endPoint x: 636, endPoint y: 369, distance: 22.1
click at [636, 369] on div "Ownership Details required for all individuals who own 25%+ of business. Per U.…" at bounding box center [517, 258] width 255 height 375
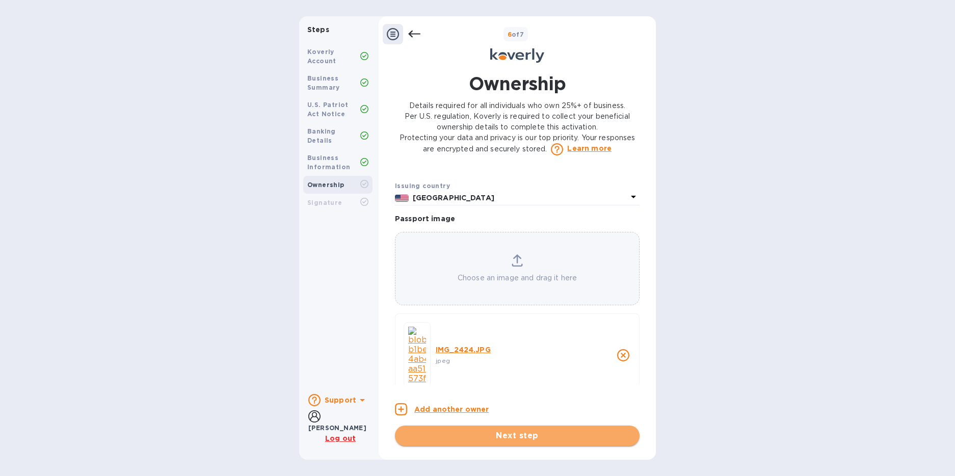
click at [539, 442] on button "Next step" at bounding box center [517, 435] width 245 height 20
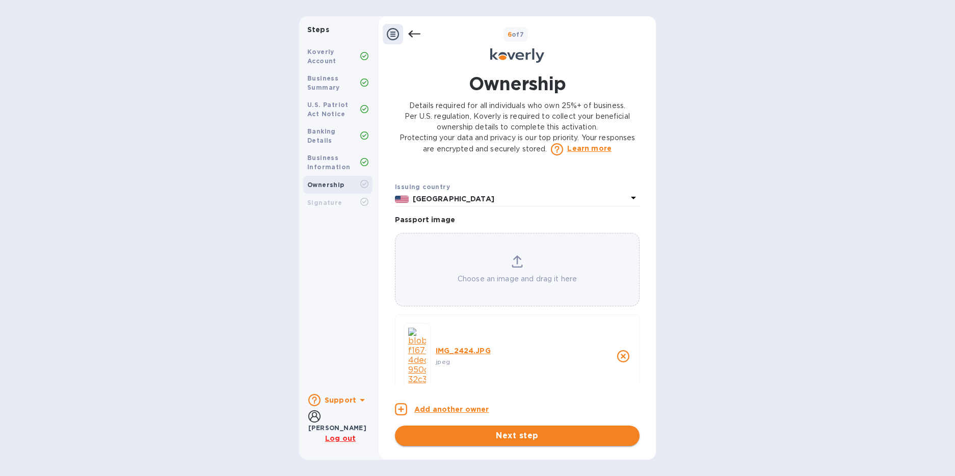
scroll to position [788, 0]
click at [319, 199] on b "Signature" at bounding box center [324, 203] width 35 height 8
click at [525, 433] on span "Next step" at bounding box center [517, 435] width 228 height 12
click at [620, 349] on icon "close" at bounding box center [623, 353] width 12 height 12
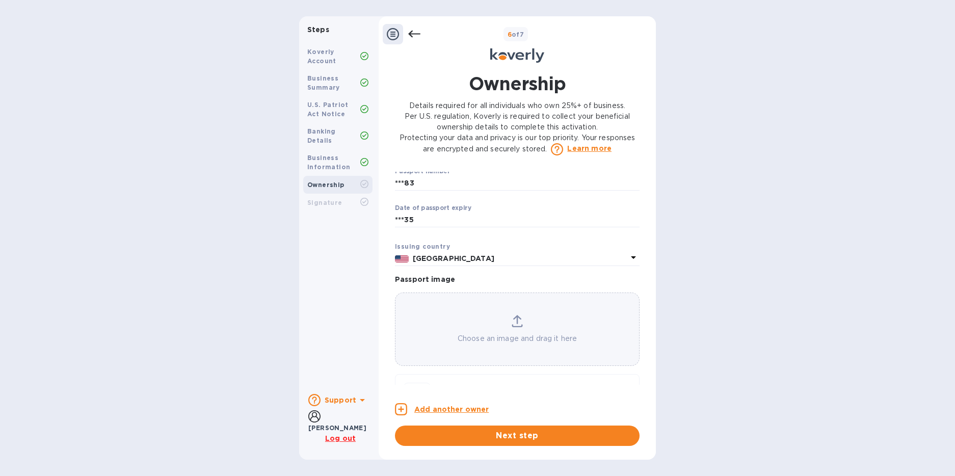
scroll to position [764, 0]
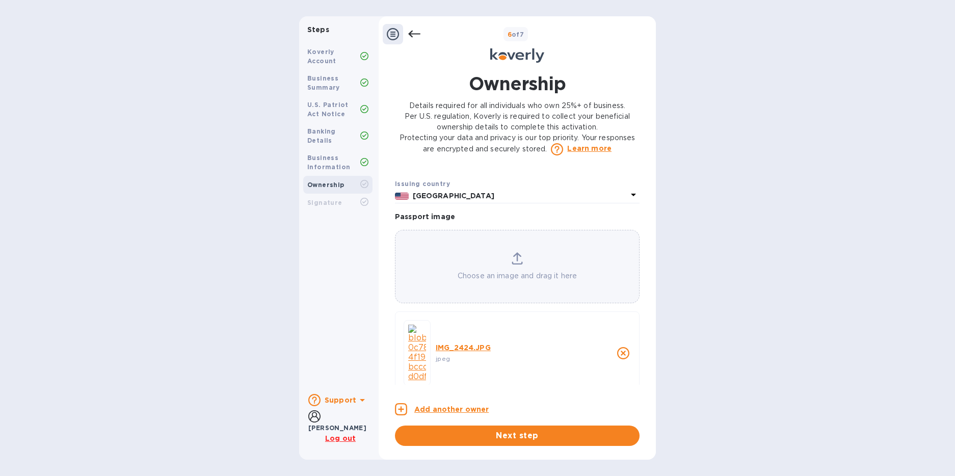
click at [462, 342] on p "IMG_2424.JPG" at bounding box center [514, 347] width 157 height 10
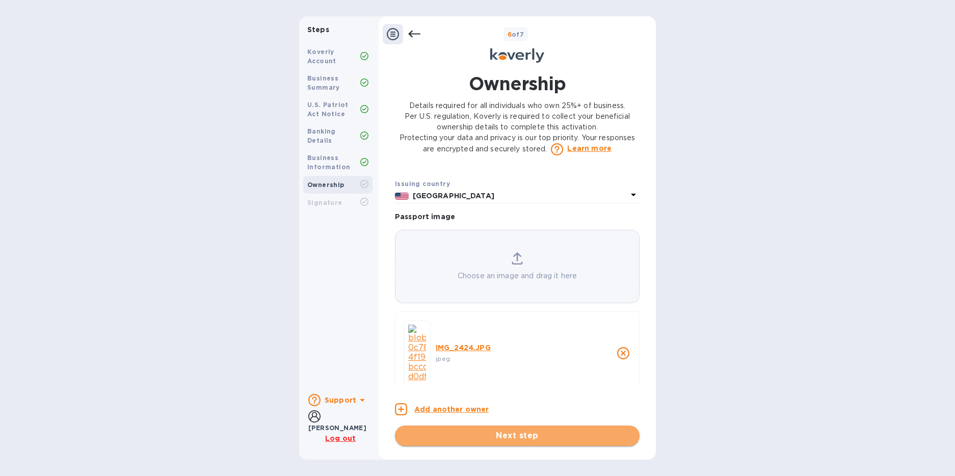
click at [521, 439] on span "Next step" at bounding box center [517, 435] width 228 height 12
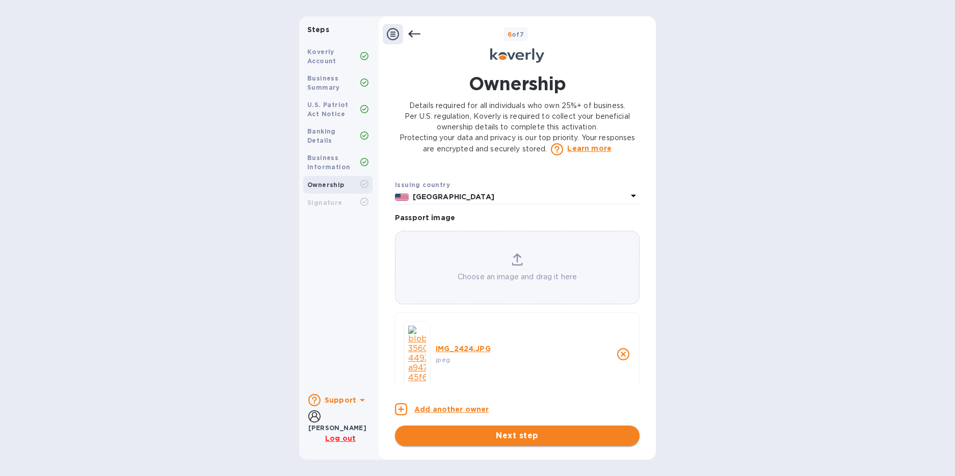
scroll to position [790, 0]
click at [452, 409] on p "Add another owner" at bounding box center [451, 409] width 74 height 11
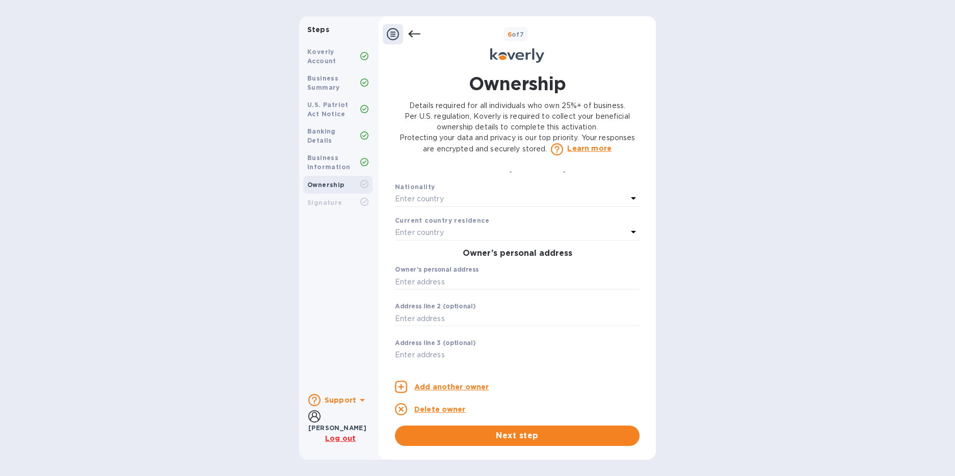
scroll to position [191, 0]
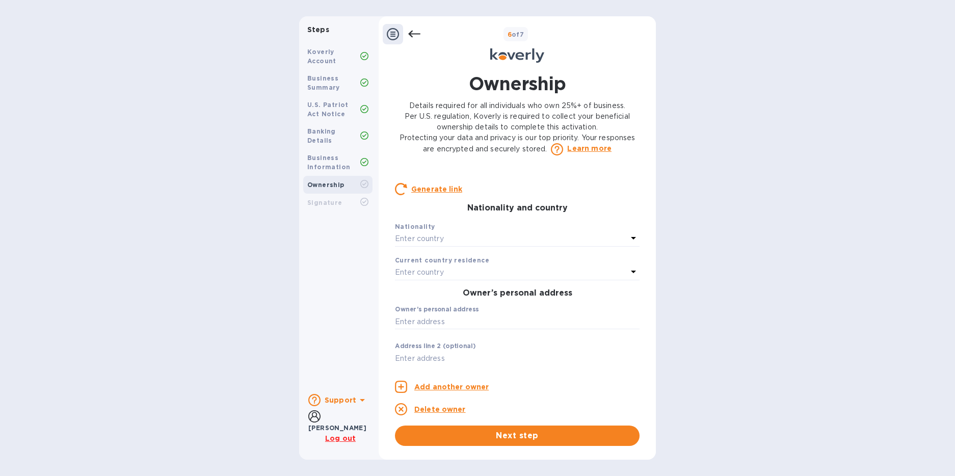
click at [411, 244] on p "Enter country" at bounding box center [419, 238] width 49 height 11
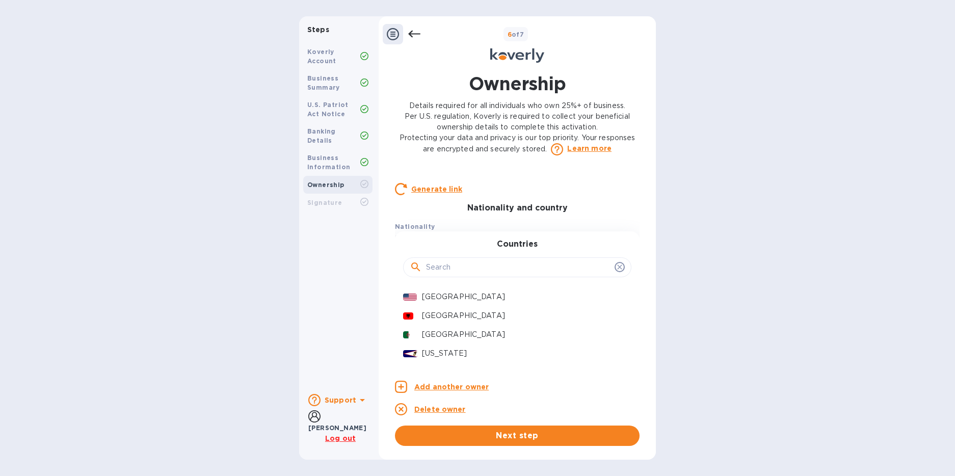
click at [431, 302] on p "[GEOGRAPHIC_DATA]" at bounding box center [522, 296] width 201 height 11
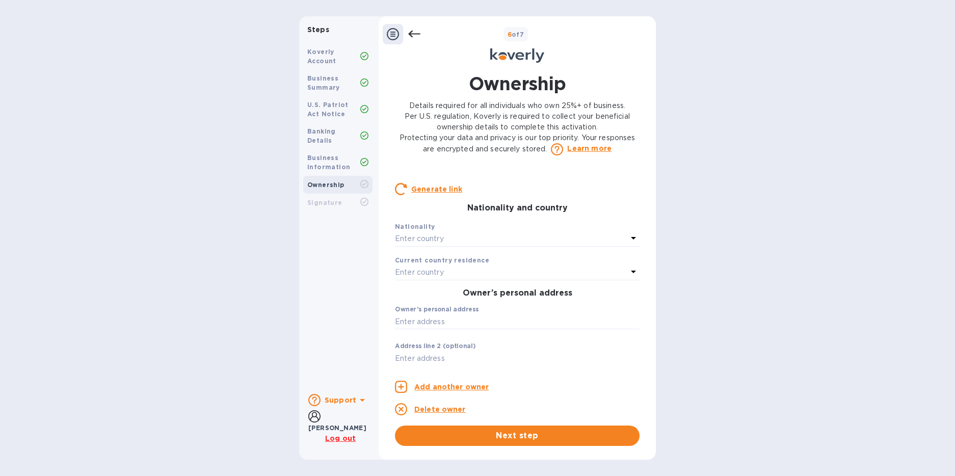
click at [425, 278] on p "Enter country" at bounding box center [419, 272] width 49 height 11
click at [417, 243] on div "Enter country" at bounding box center [511, 239] width 232 height 14
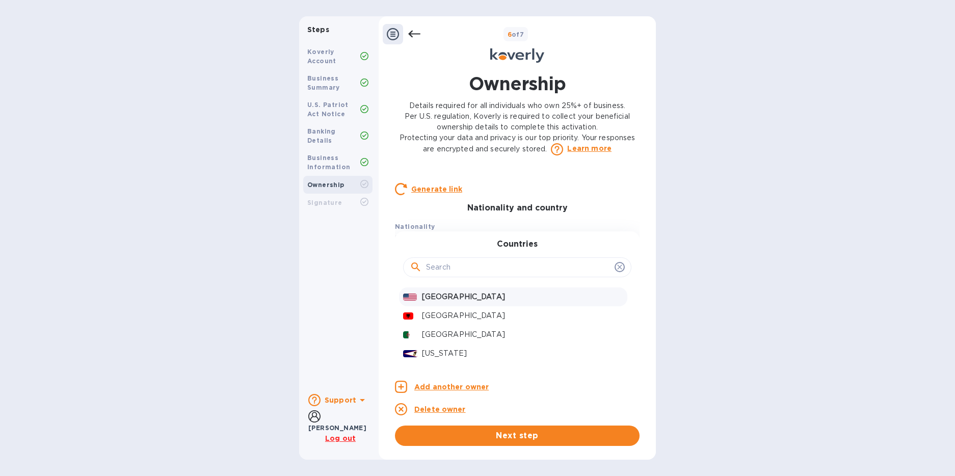
click at [423, 302] on p "[GEOGRAPHIC_DATA]" at bounding box center [522, 296] width 201 height 11
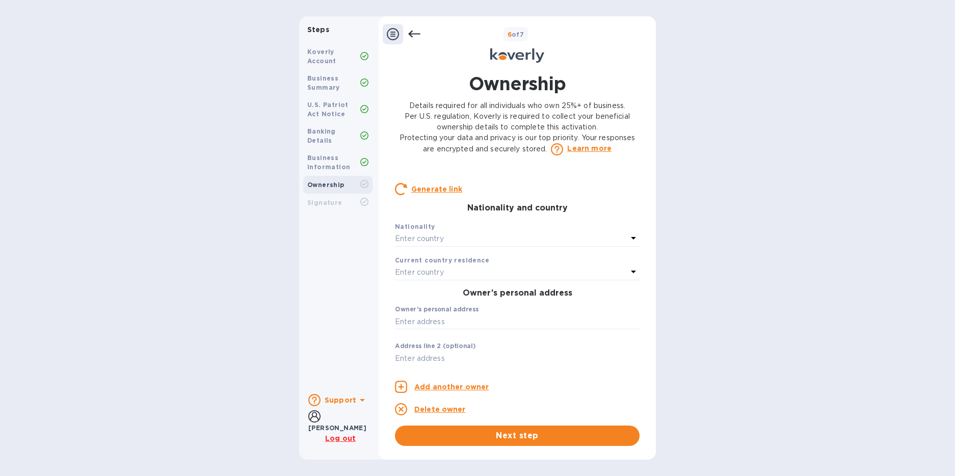
click at [421, 246] on div "Enter country" at bounding box center [511, 239] width 232 height 14
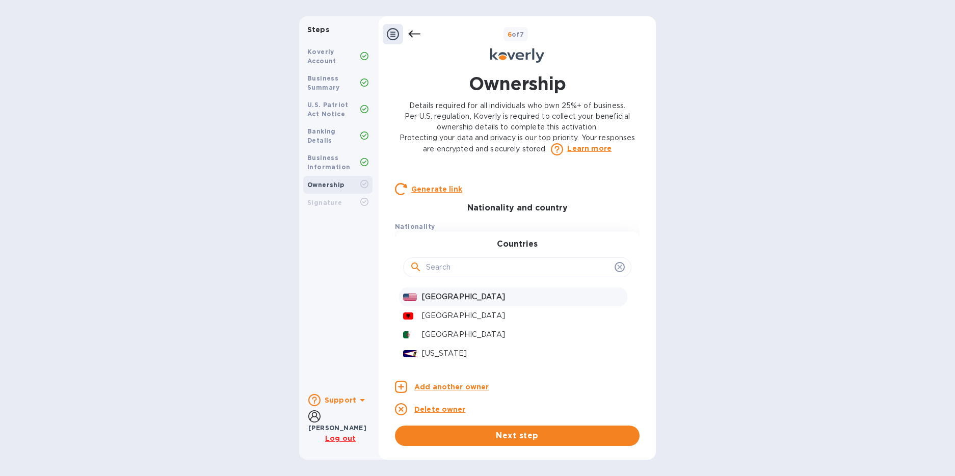
click at [447, 302] on p "[GEOGRAPHIC_DATA]" at bounding box center [522, 296] width 201 height 11
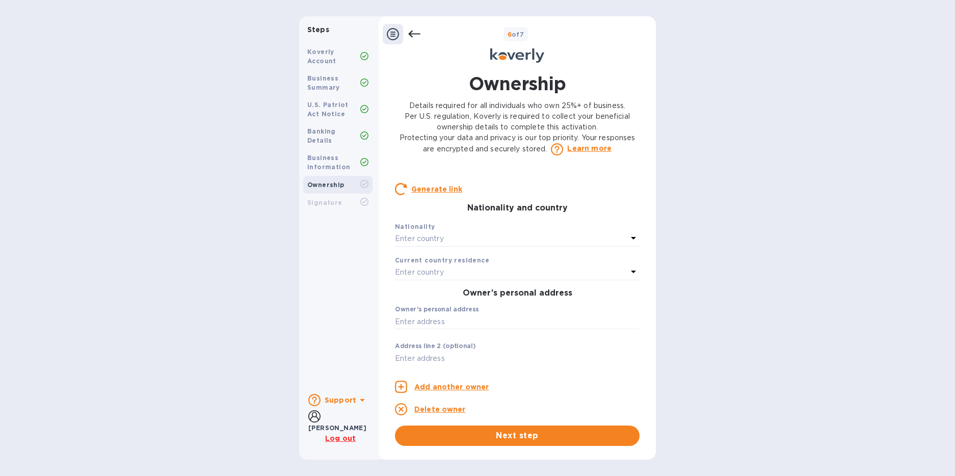
click at [627, 244] on icon at bounding box center [633, 238] width 12 height 12
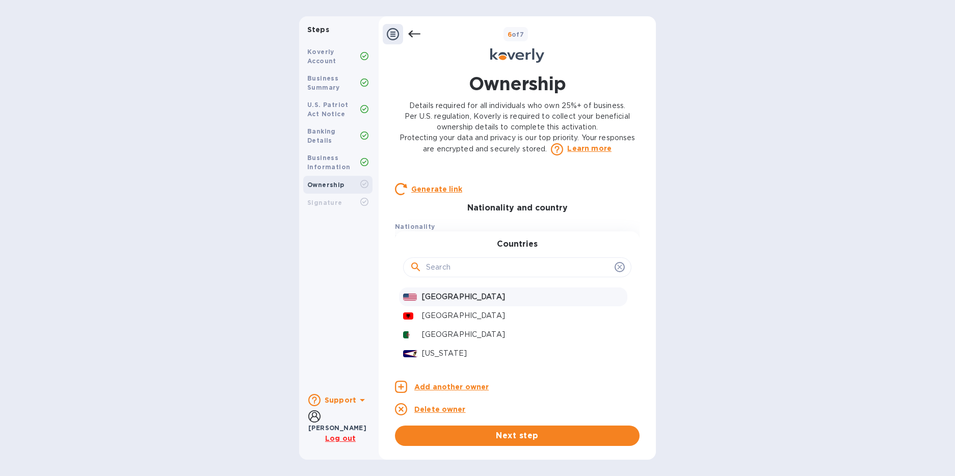
click at [431, 302] on p "[GEOGRAPHIC_DATA]" at bounding box center [522, 296] width 201 height 11
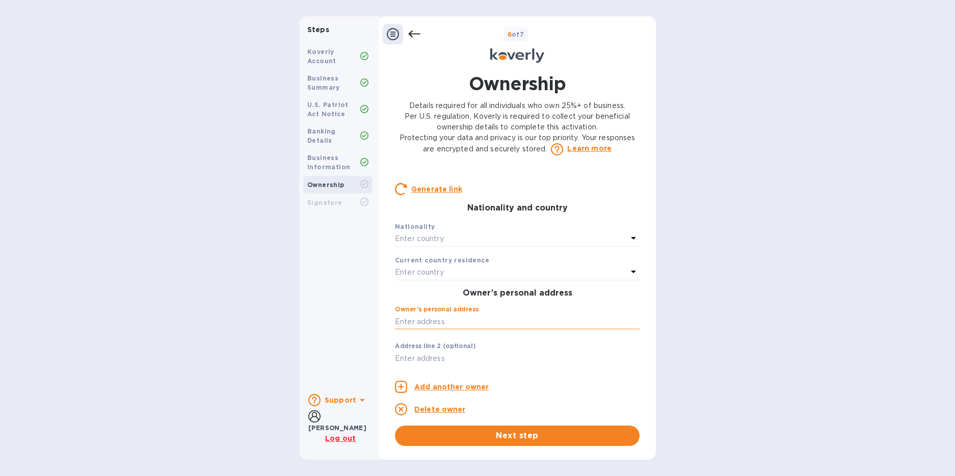
click at [430, 329] on input "text" at bounding box center [517, 321] width 245 height 15
type input "1398 [GEOGRAPHIC_DATA]"
click at [0, 475] on com-1password-menu at bounding box center [0, 476] width 0 height 0
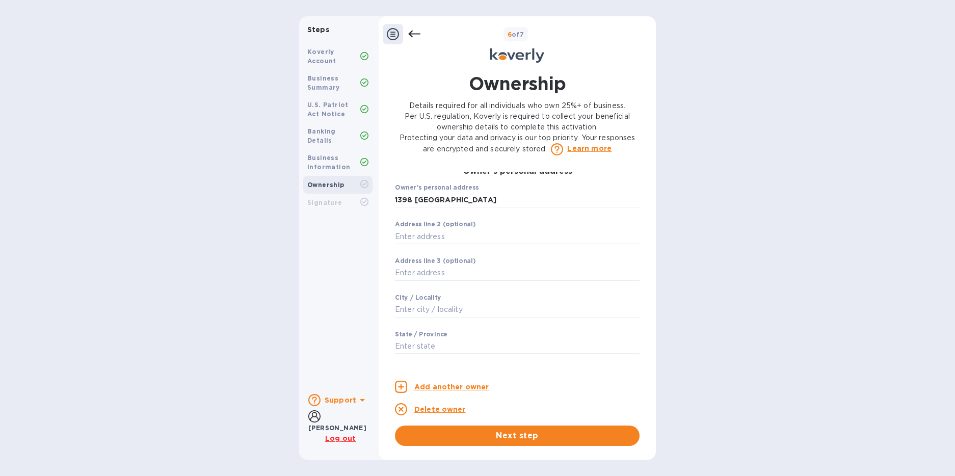
scroll to position [313, 0]
click at [438, 317] on input "text" at bounding box center [517, 309] width 245 height 15
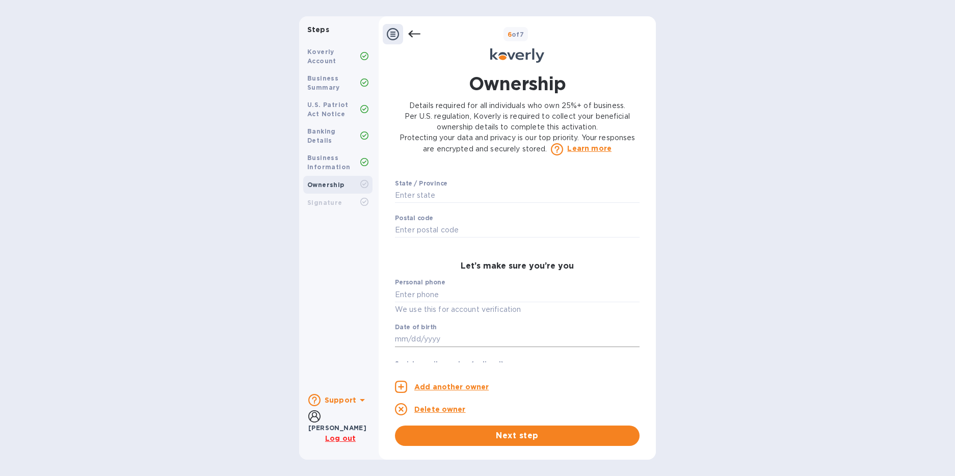
scroll to position [463, 0]
type input "Orlando"
click at [443, 215] on div "State / Province ​" at bounding box center [517, 199] width 245 height 37
click at [440, 204] on input "text" at bounding box center [517, 196] width 245 height 15
click at [406, 204] on input "text" at bounding box center [517, 196] width 245 height 15
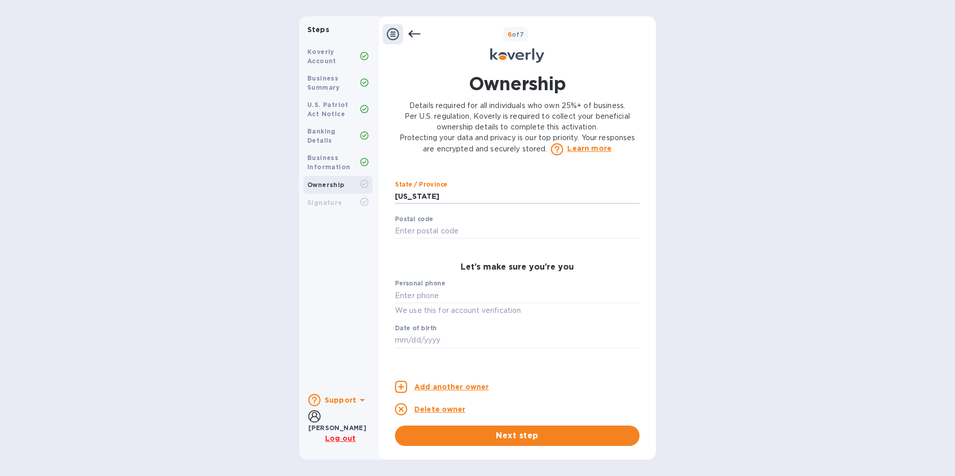
type input "[US_STATE]"
click at [378, 241] on div "Ownership Details required for all individuals who own 25%+ of business. Per U.…" at bounding box center [516, 258] width 277 height 387
click at [397, 239] on input "text" at bounding box center [517, 231] width 245 height 15
type input "32806"
click at [373, 274] on div "Koverly Account Business Summary U.S. Patriot Act Notice Banking Details Busine…" at bounding box center [337, 212] width 77 height 346
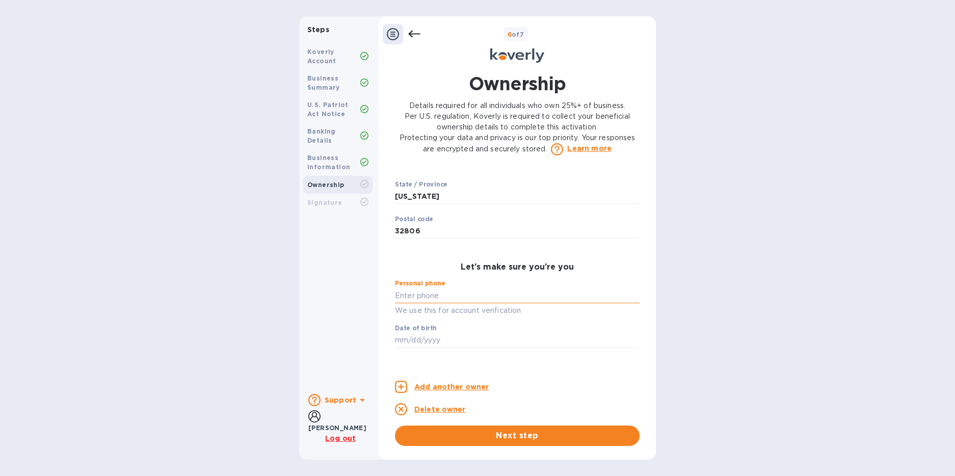
click at [395, 302] on input "text" at bounding box center [517, 295] width 245 height 15
type input "***63"
click at [414, 346] on input "text" at bounding box center [517, 340] width 245 height 15
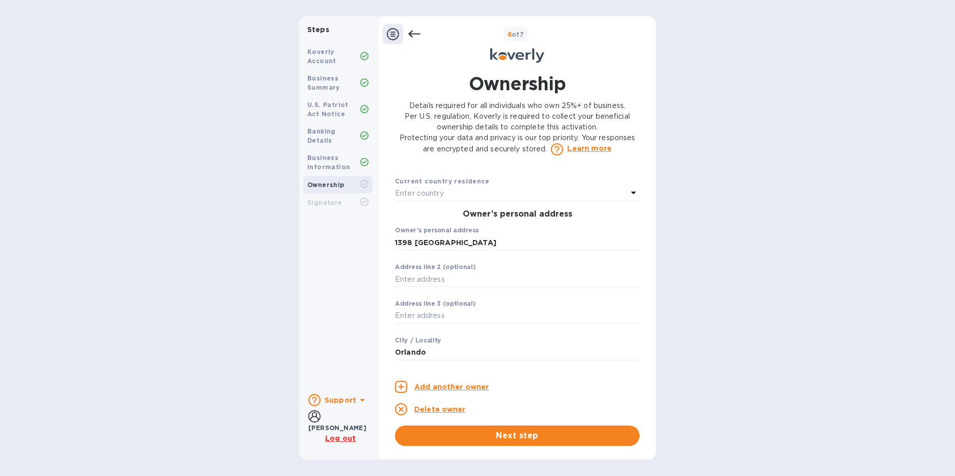
scroll to position [184, 0]
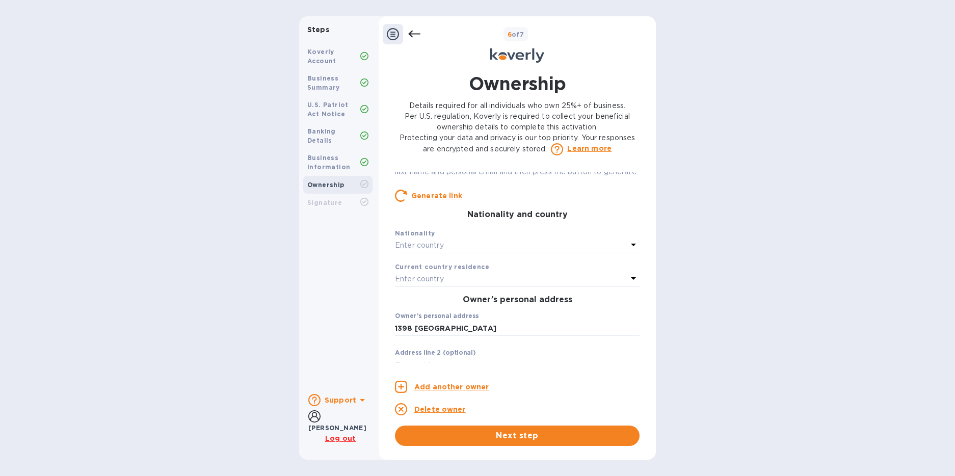
type input "***56"
click at [438, 251] on p "Enter country" at bounding box center [419, 245] width 49 height 11
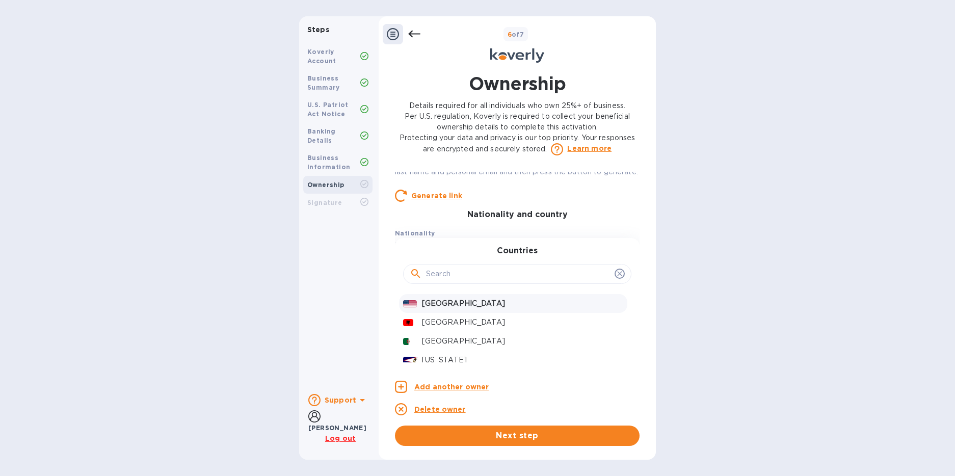
click at [426, 309] on p "[GEOGRAPHIC_DATA]" at bounding box center [522, 303] width 201 height 11
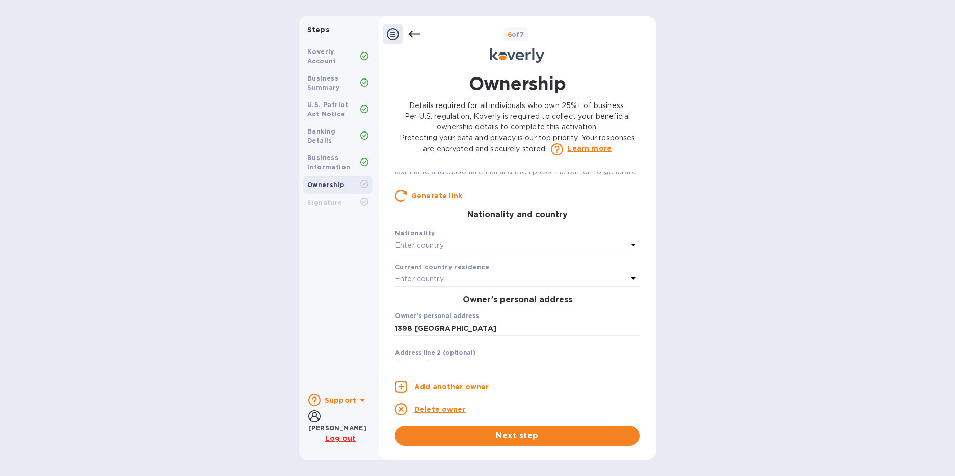
click at [427, 284] on p "Enter country" at bounding box center [419, 279] width 49 height 11
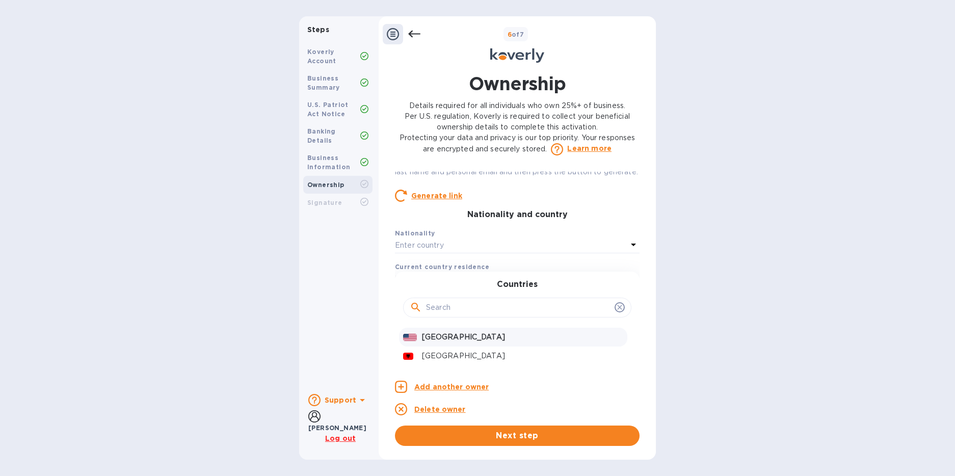
click at [434, 342] on p "[GEOGRAPHIC_DATA]" at bounding box center [522, 337] width 201 height 11
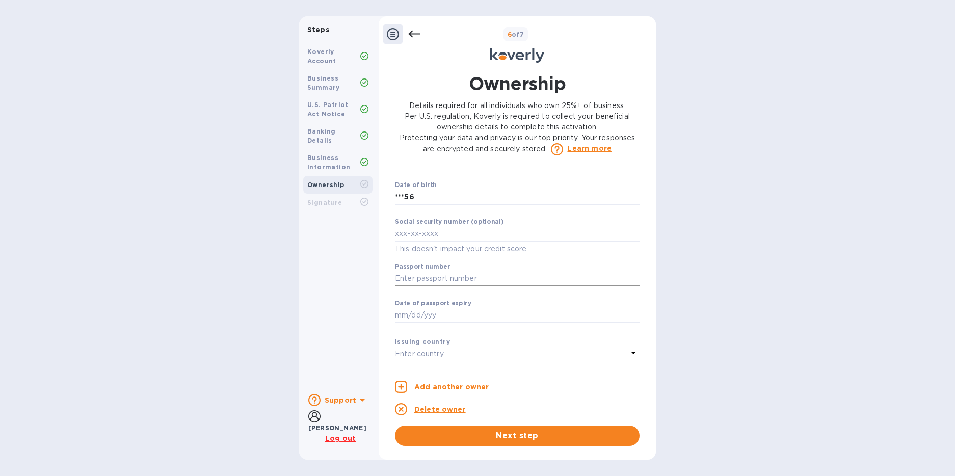
scroll to position [607, 0]
click at [417, 285] on input "text" at bounding box center [517, 277] width 245 height 15
type input "***82"
click at [413, 322] on input "text" at bounding box center [517, 314] width 245 height 15
type input "0"
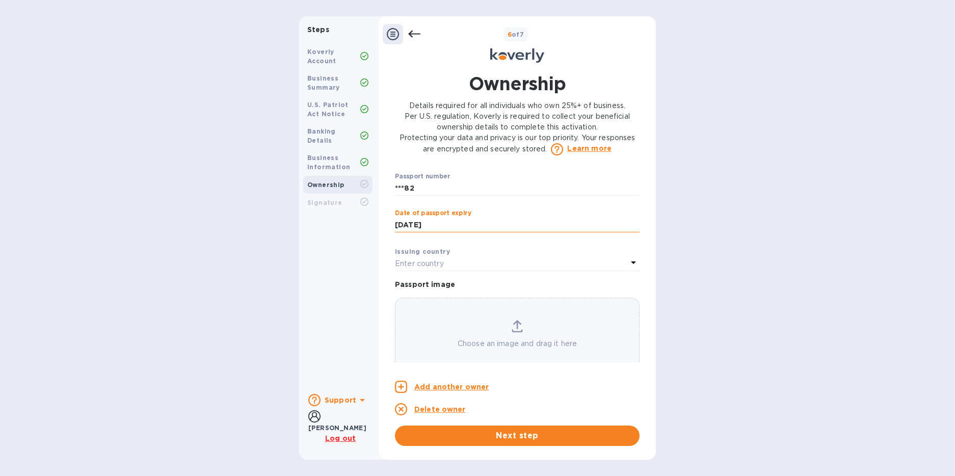
scroll to position [723, 0]
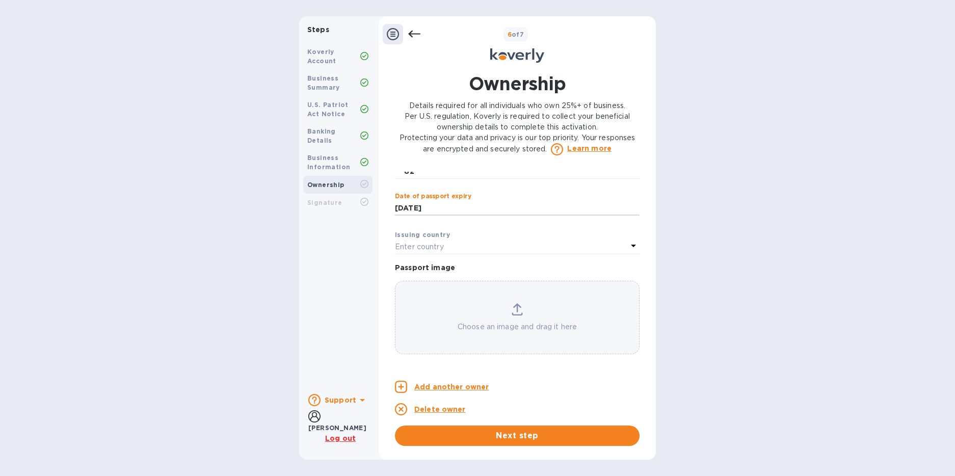
type input "***26"
click at [421, 243] on p "Enter country" at bounding box center [419, 246] width 49 height 11
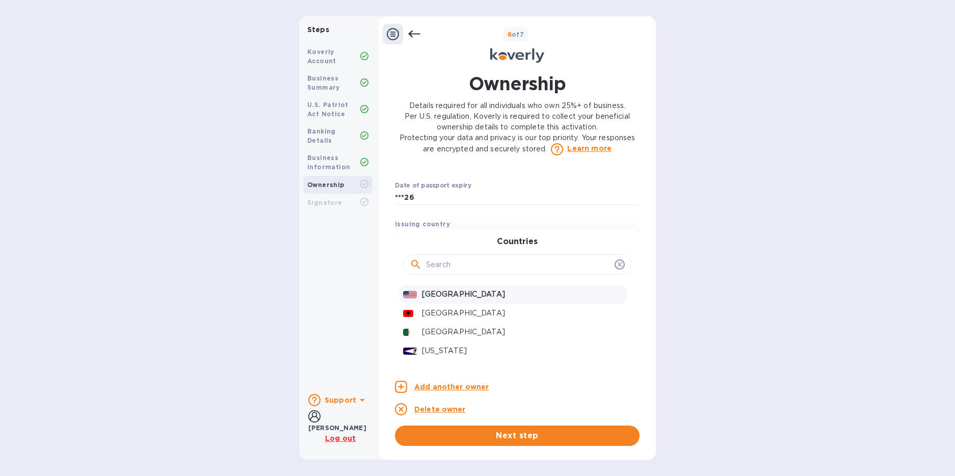
click at [425, 300] on p "[GEOGRAPHIC_DATA]" at bounding box center [522, 294] width 201 height 11
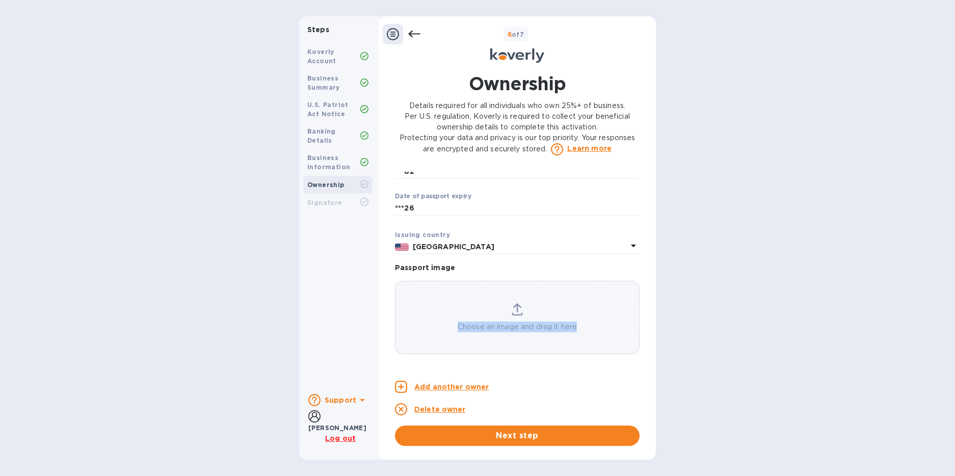
drag, startPoint x: 639, startPoint y: 340, endPoint x: 639, endPoint y: 297, distance: 43.3
click at [641, 309] on div "Ownership Details required for all individuals who own 25%+ of business. Per U.…" at bounding box center [517, 258] width 255 height 375
click at [528, 327] on p "Choose an image and drag it here" at bounding box center [516, 326] width 243 height 11
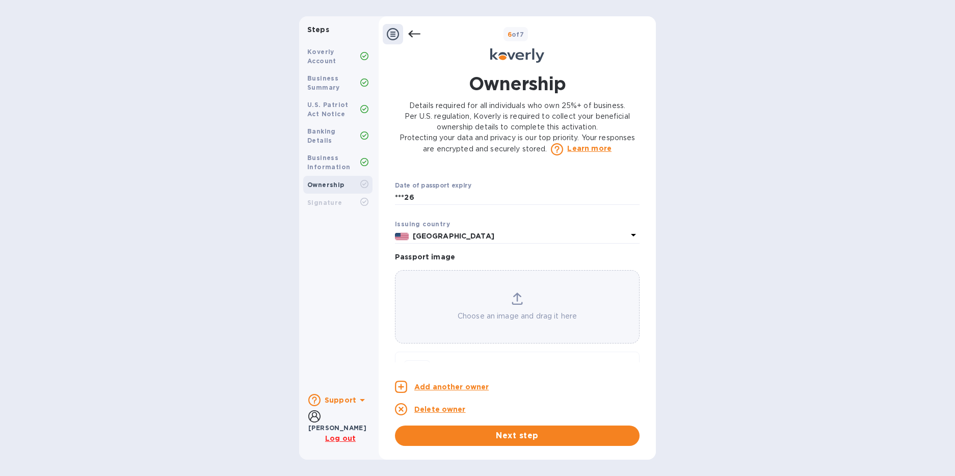
click at [531, 320] on div "Choose an image and drag it here" at bounding box center [516, 306] width 243 height 29
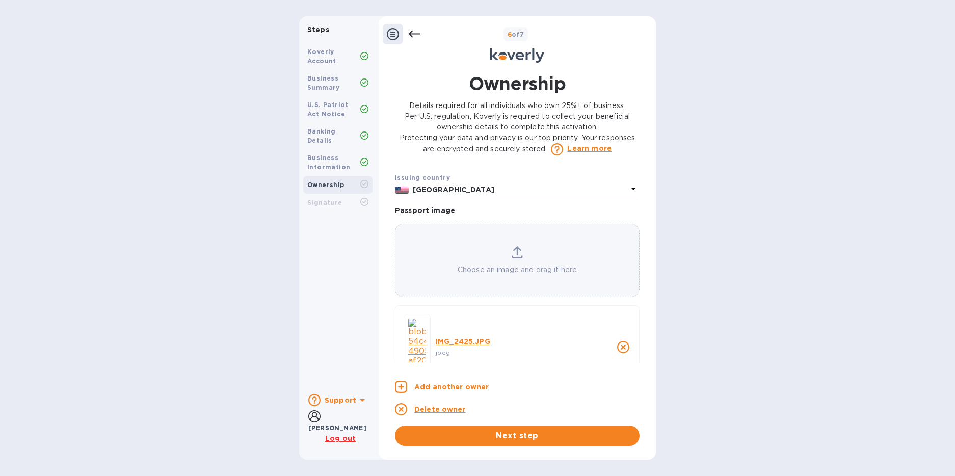
scroll to position [776, 0]
click at [512, 432] on span "Next step" at bounding box center [517, 435] width 228 height 12
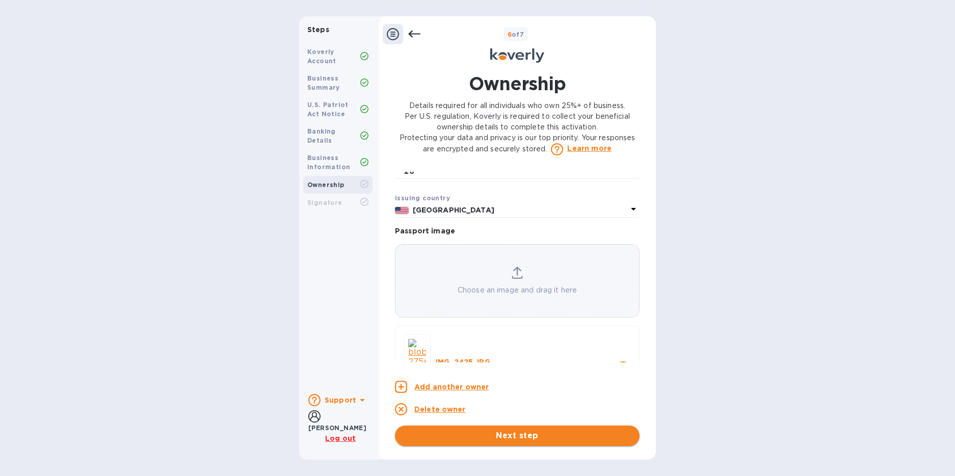
scroll to position [802, 0]
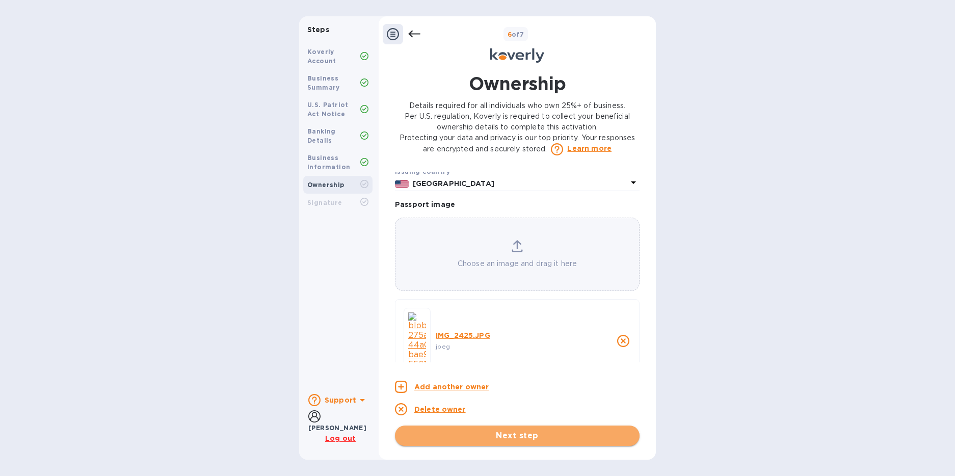
click at [510, 434] on span "Next step" at bounding box center [517, 435] width 228 height 12
click at [511, 437] on span "Next step" at bounding box center [517, 435] width 228 height 12
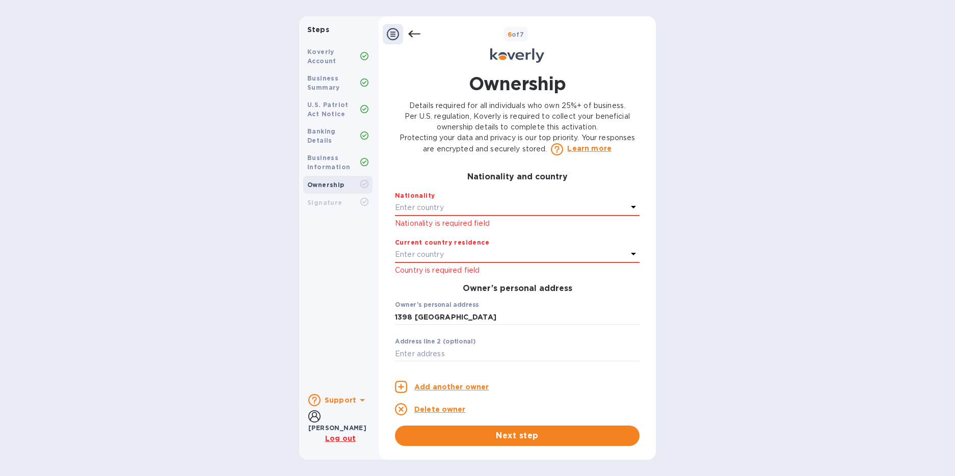
scroll to position [220, 0]
click at [422, 219] on div "Nationality Enter country" at bounding box center [517, 206] width 245 height 26
click at [422, 215] on p "Enter country" at bounding box center [419, 210] width 49 height 11
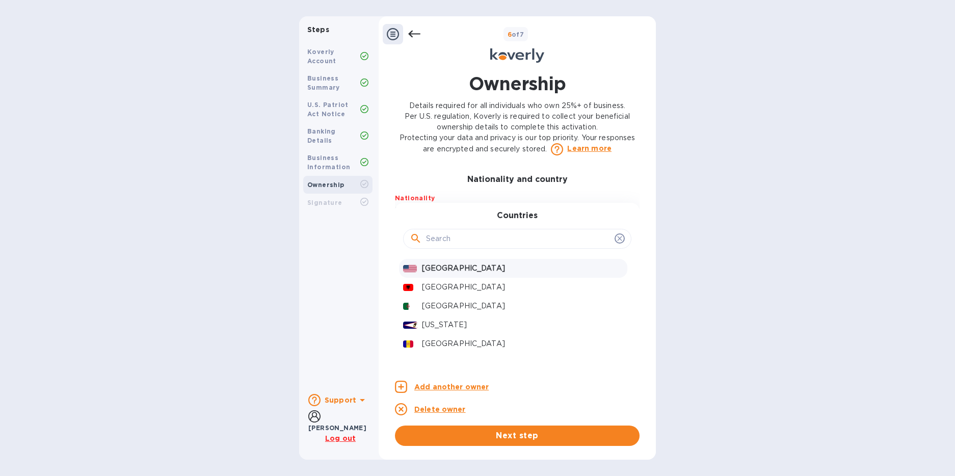
click at [447, 274] on p "[GEOGRAPHIC_DATA]" at bounding box center [522, 268] width 201 height 11
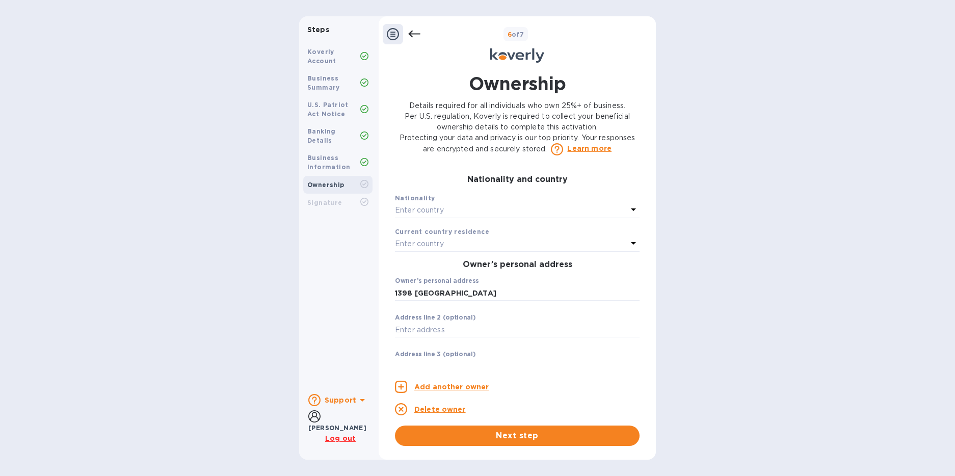
click at [627, 215] on icon at bounding box center [633, 209] width 12 height 12
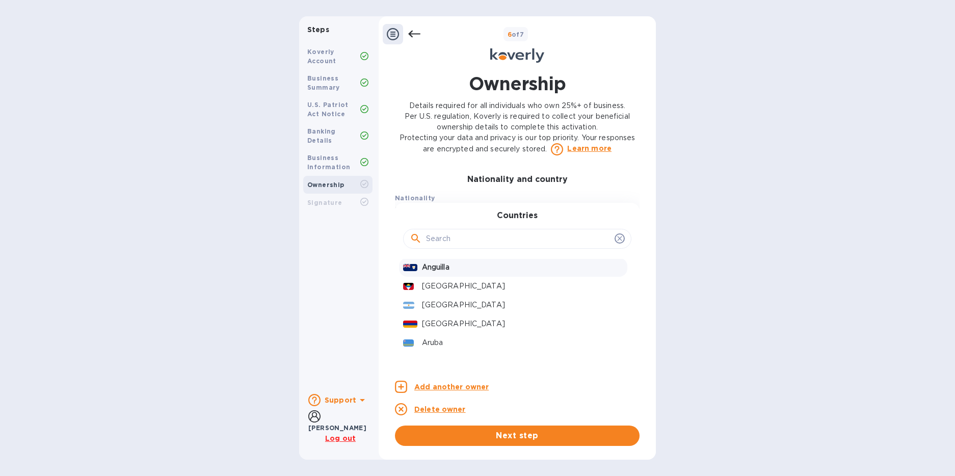
scroll to position [173, 0]
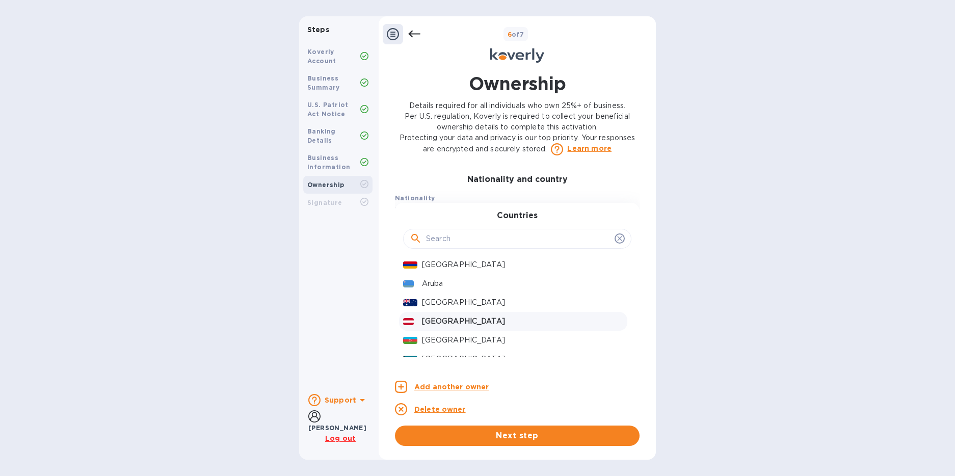
click at [444, 329] on div "[GEOGRAPHIC_DATA]" at bounding box center [522, 321] width 205 height 15
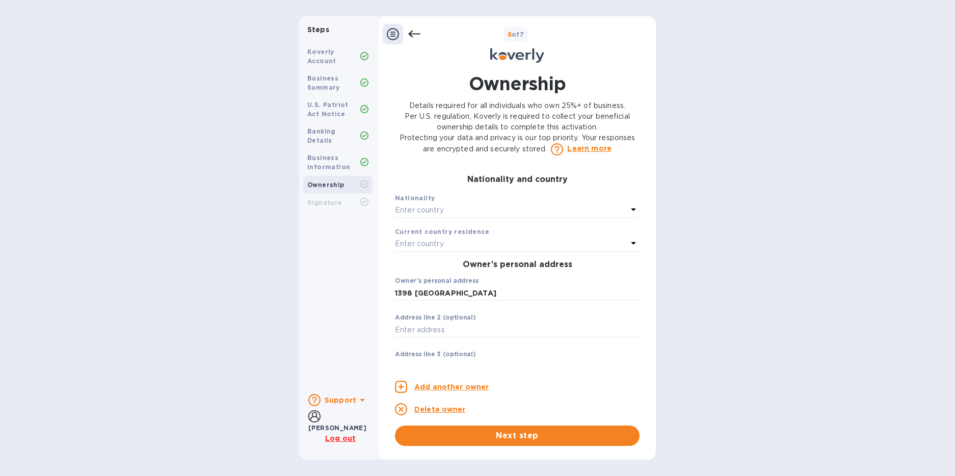
click at [627, 215] on icon at bounding box center [633, 209] width 12 height 12
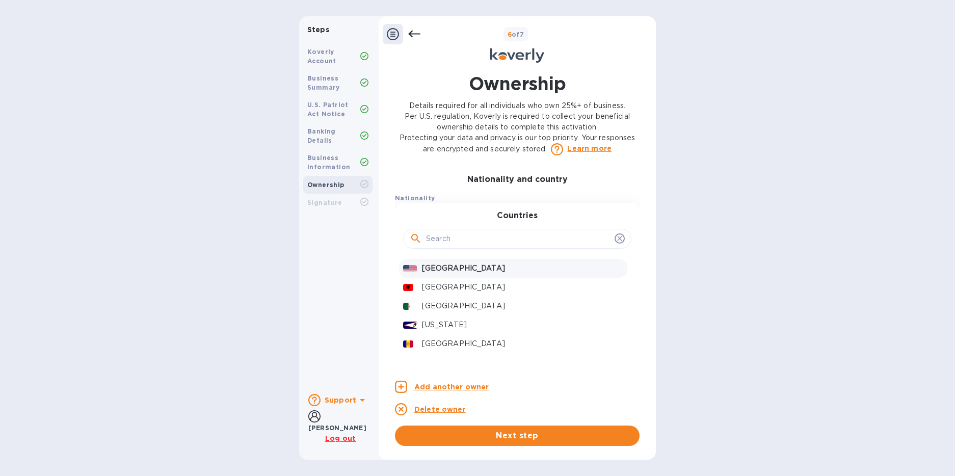
click at [422, 274] on p "[GEOGRAPHIC_DATA]" at bounding box center [522, 268] width 201 height 11
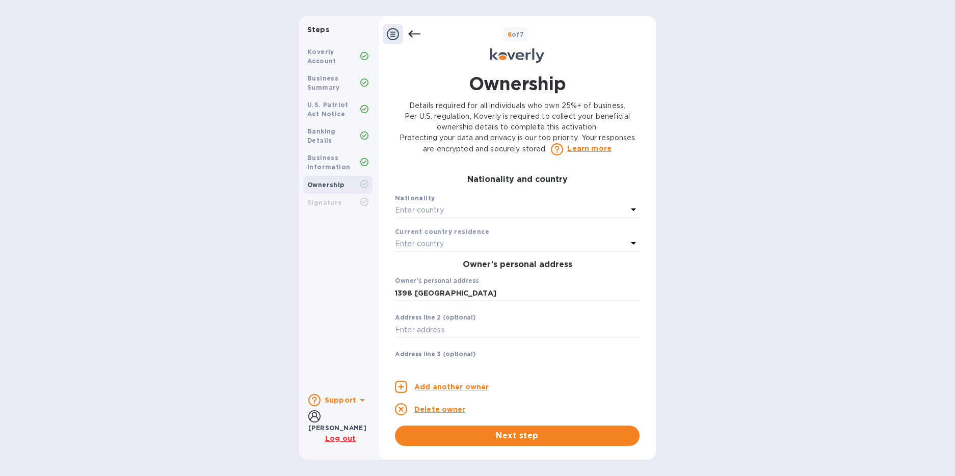
click at [421, 215] on p "Enter country" at bounding box center [419, 210] width 49 height 11
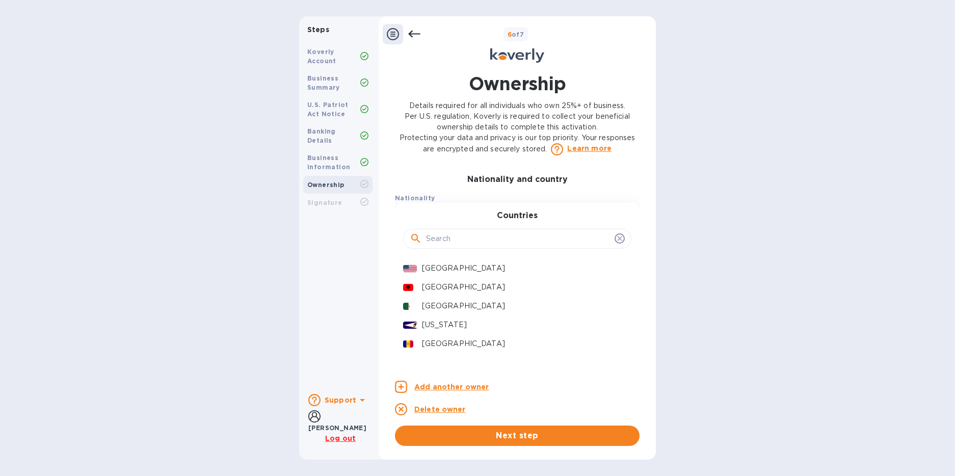
click at [614, 243] on span at bounding box center [619, 238] width 10 height 10
click at [420, 276] on div "[GEOGRAPHIC_DATA]" at bounding box center [522, 268] width 205 height 15
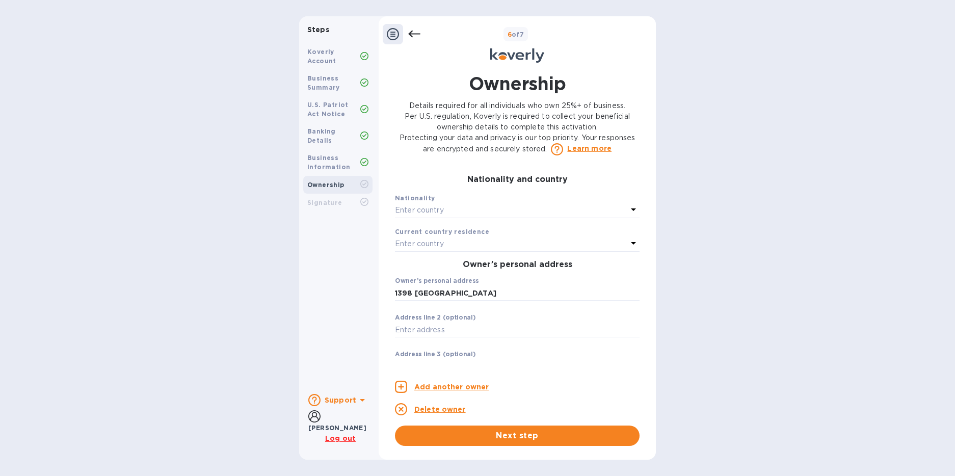
click at [423, 249] on p "Enter country" at bounding box center [419, 243] width 49 height 11
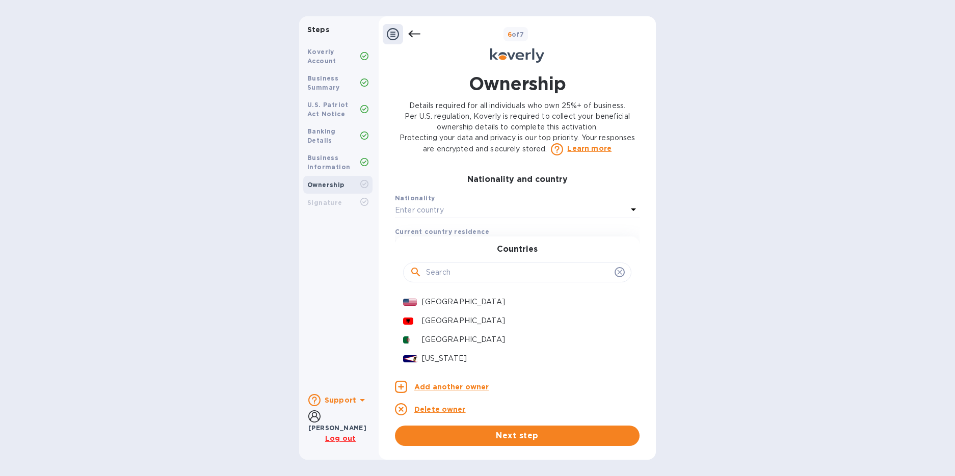
click at [617, 276] on icon at bounding box center [619, 272] width 8 height 8
click at [617, 275] on icon at bounding box center [619, 272] width 5 height 5
click at [423, 307] on p "[GEOGRAPHIC_DATA]" at bounding box center [522, 301] width 201 height 11
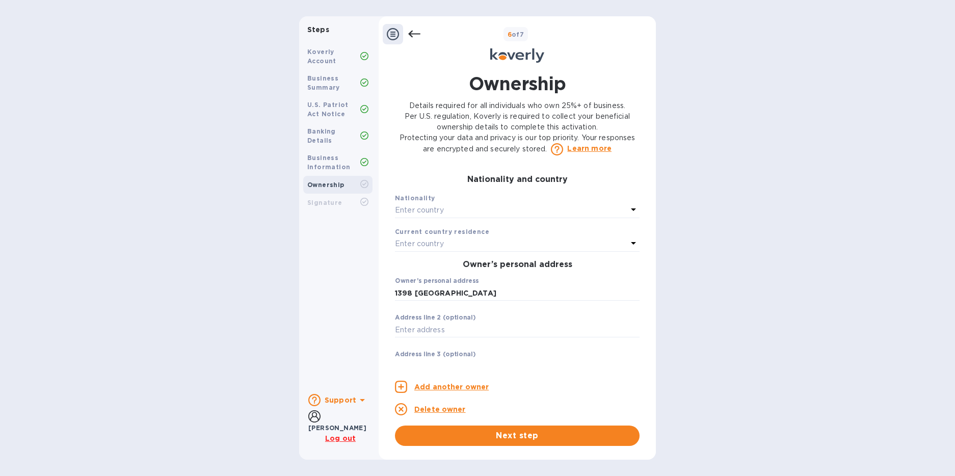
click at [435, 249] on p "Enter country" at bounding box center [419, 243] width 49 height 11
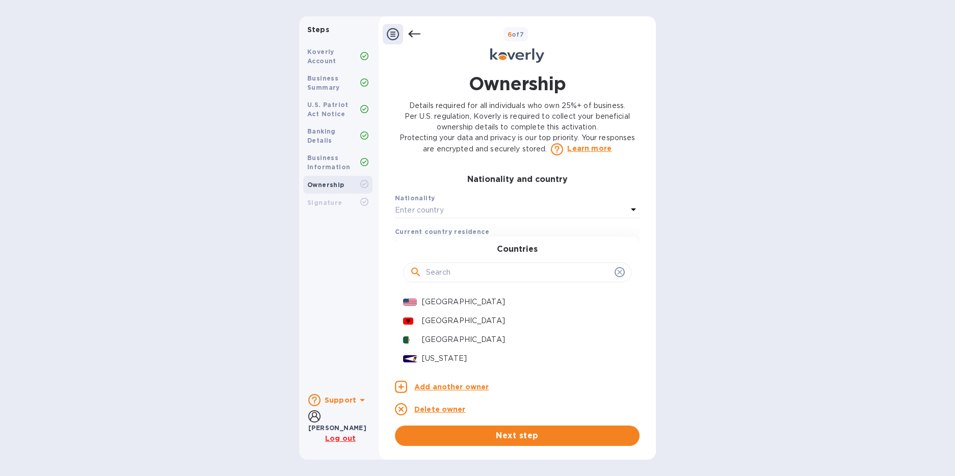
click at [448, 218] on div "Enter country" at bounding box center [511, 210] width 232 height 14
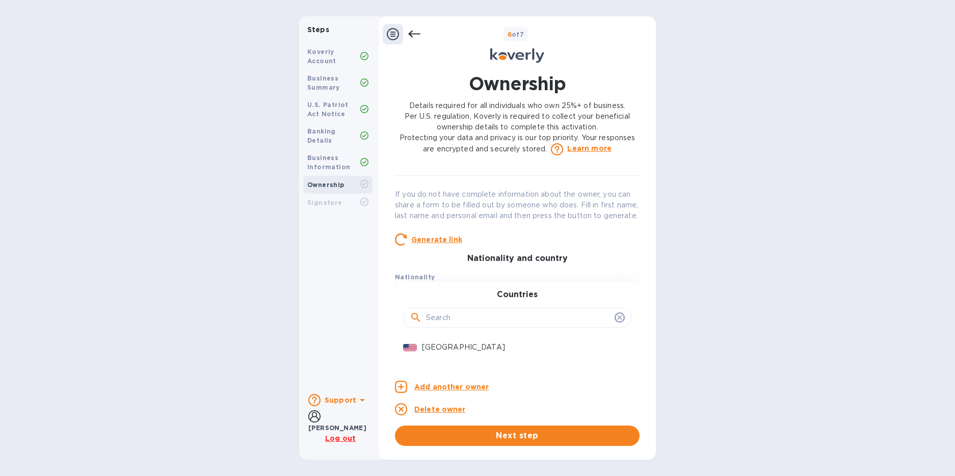
scroll to position [138, 0]
click at [436, 247] on u "Generate link" at bounding box center [436, 242] width 51 height 8
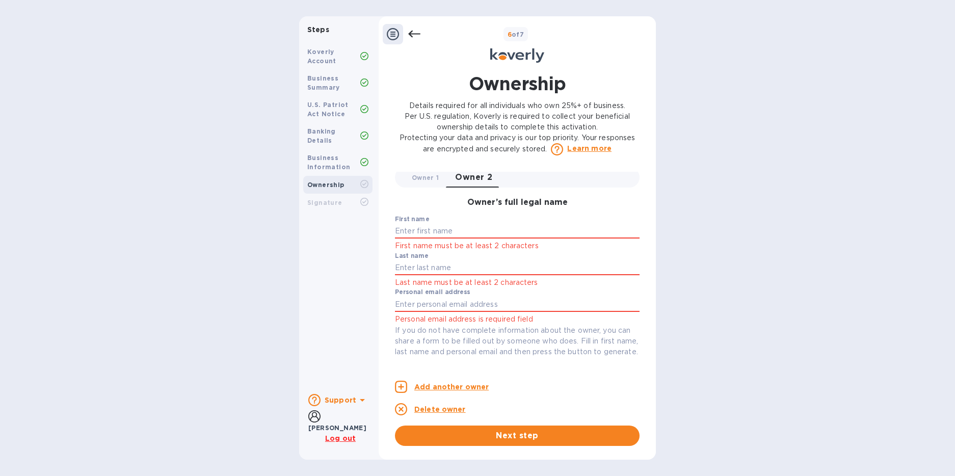
scroll to position [0, 0]
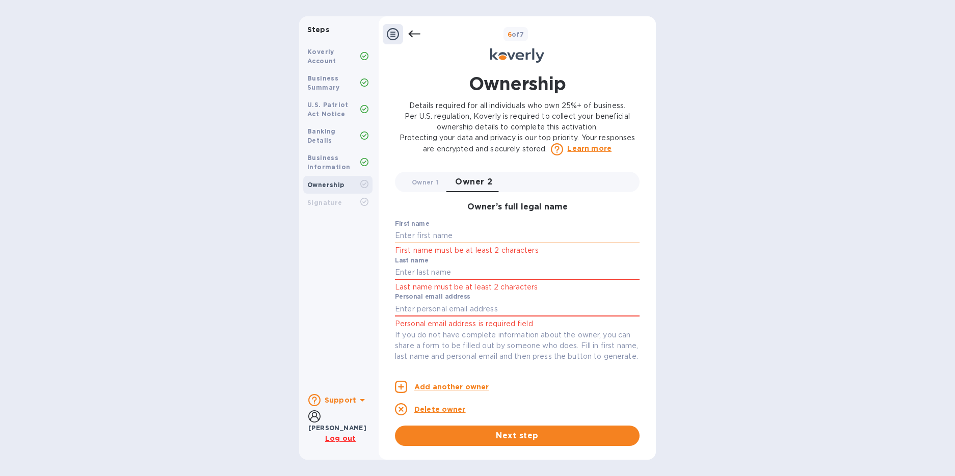
click at [425, 237] on input "text" at bounding box center [517, 235] width 245 height 15
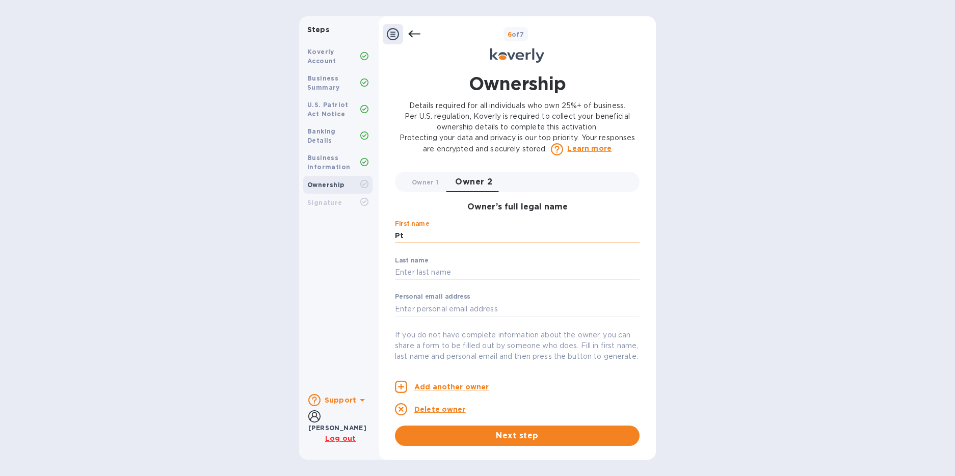
type input "P"
type input "a"
type input "[PERSON_NAME]"
click at [414, 271] on input "text" at bounding box center [517, 272] width 245 height 15
type input "[PERSON_NAME]"
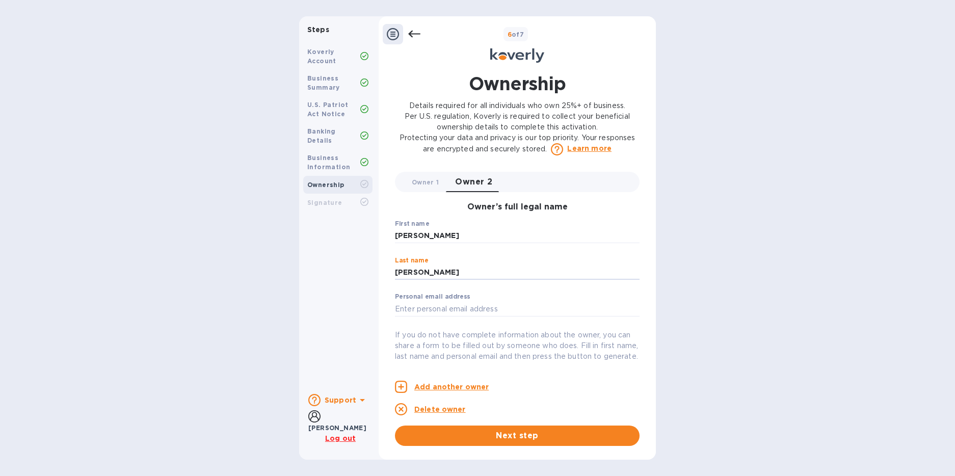
click at [0, 475] on com-1password-menu at bounding box center [0, 476] width 0 height 0
click at [416, 311] on input "text" at bounding box center [517, 306] width 245 height 15
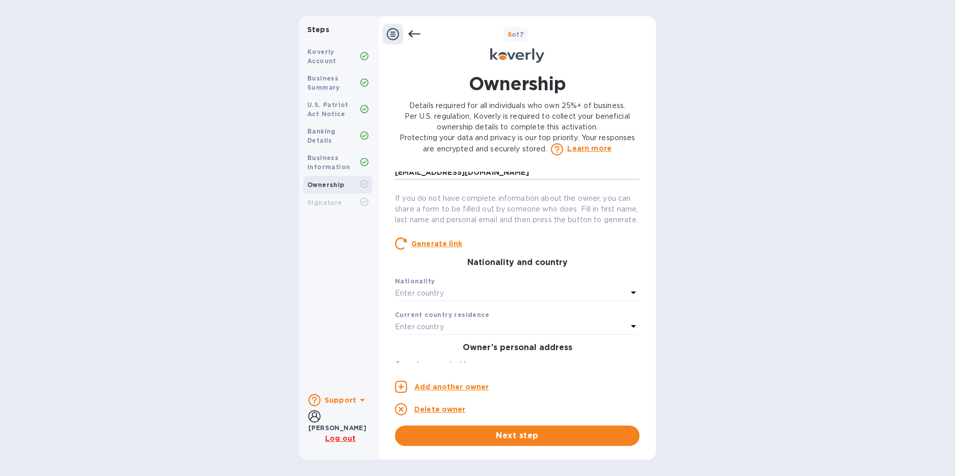
scroll to position [250, 0]
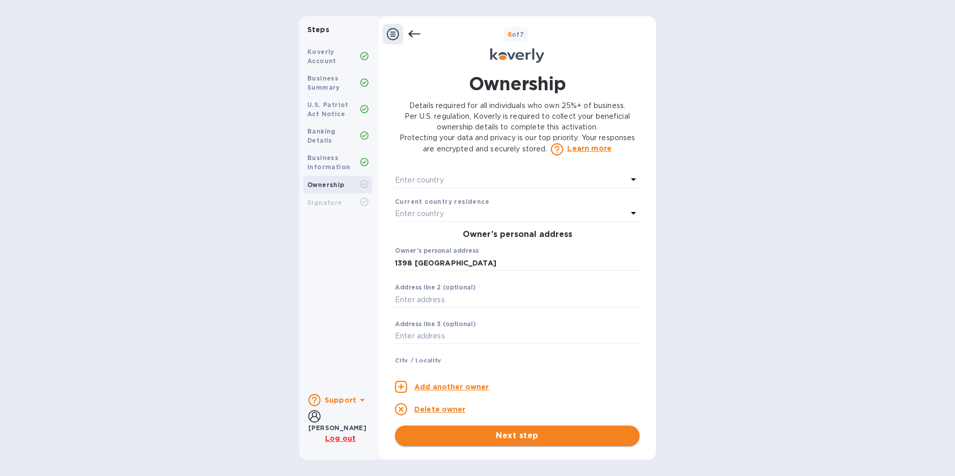
type input "[EMAIL_ADDRESS][DOMAIN_NAME]"
click at [532, 443] on button "Next step" at bounding box center [517, 435] width 245 height 20
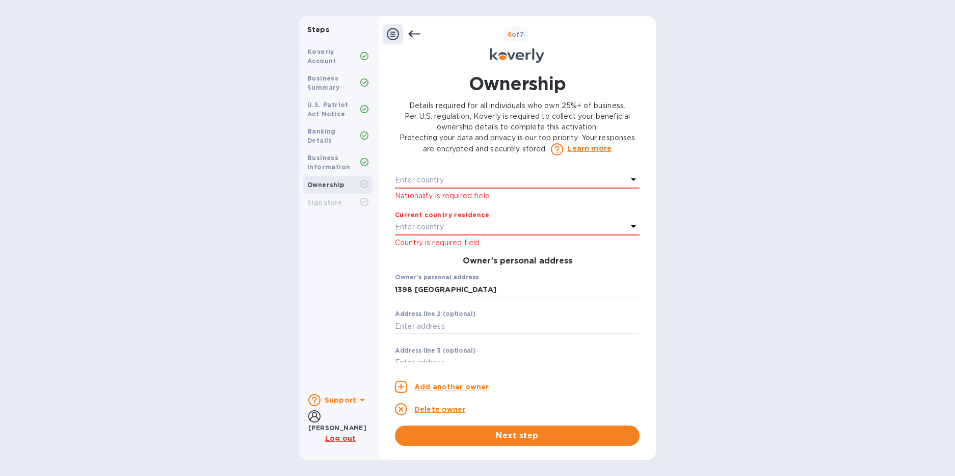
click at [422, 185] on p "Enter country" at bounding box center [419, 180] width 49 height 11
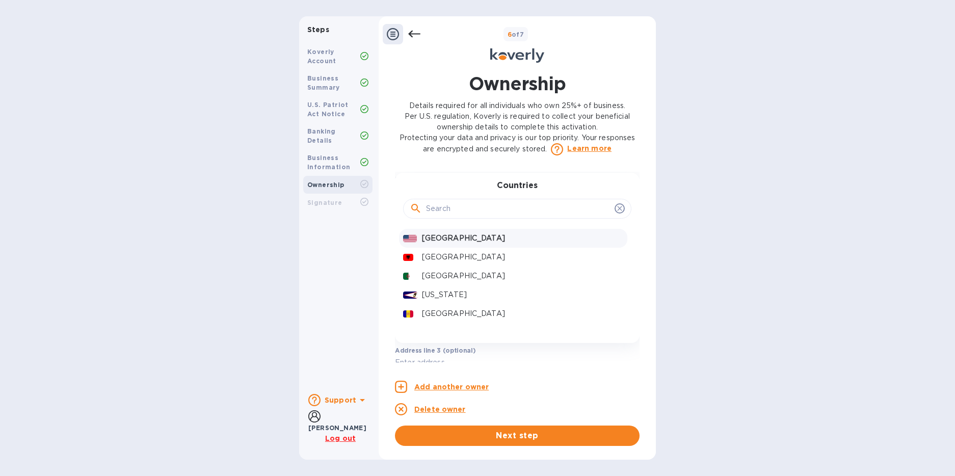
click at [427, 243] on p "[GEOGRAPHIC_DATA]" at bounding box center [522, 238] width 201 height 11
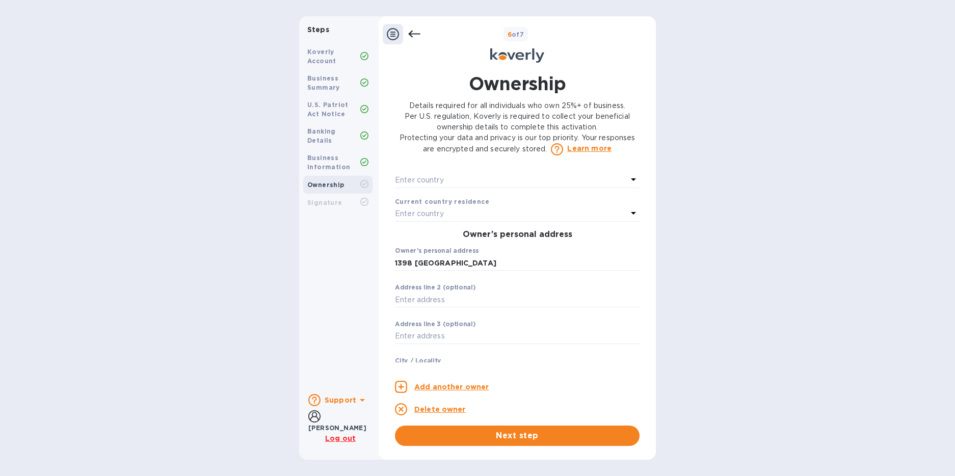
click at [433, 219] on p "Enter country" at bounding box center [419, 213] width 49 height 11
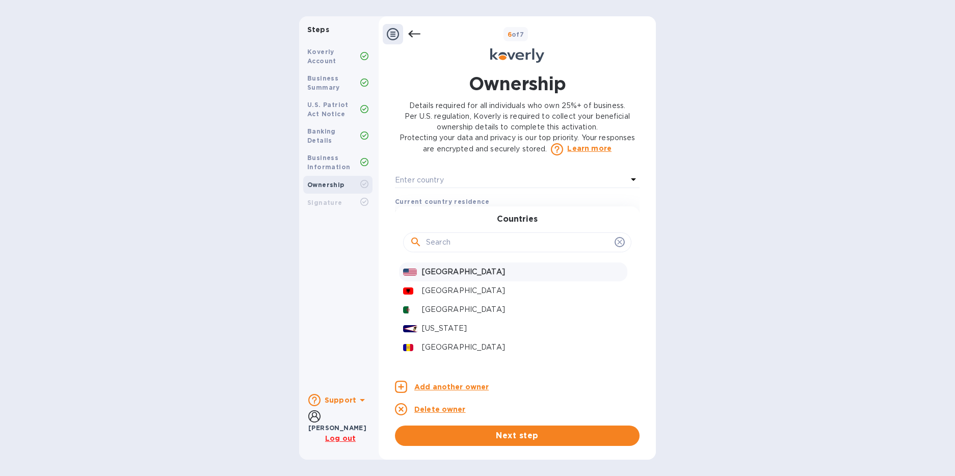
click at [434, 277] on p "[GEOGRAPHIC_DATA]" at bounding box center [522, 271] width 201 height 11
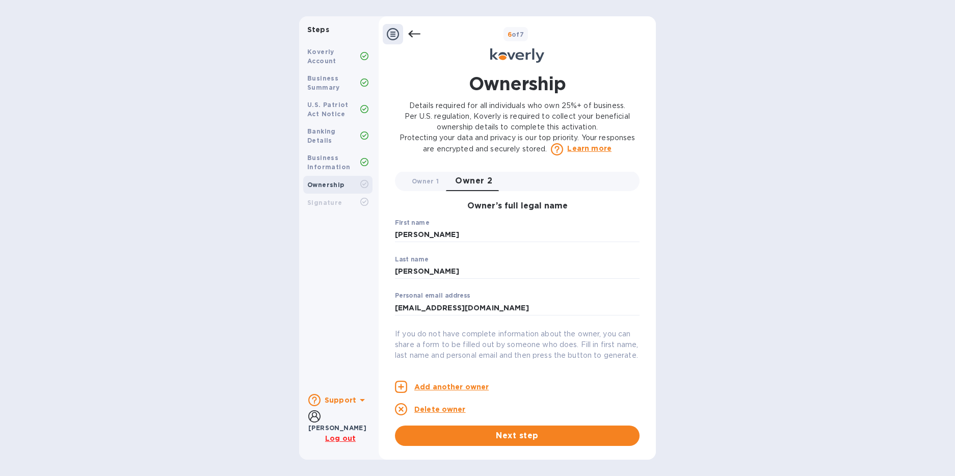
scroll to position [0, 0]
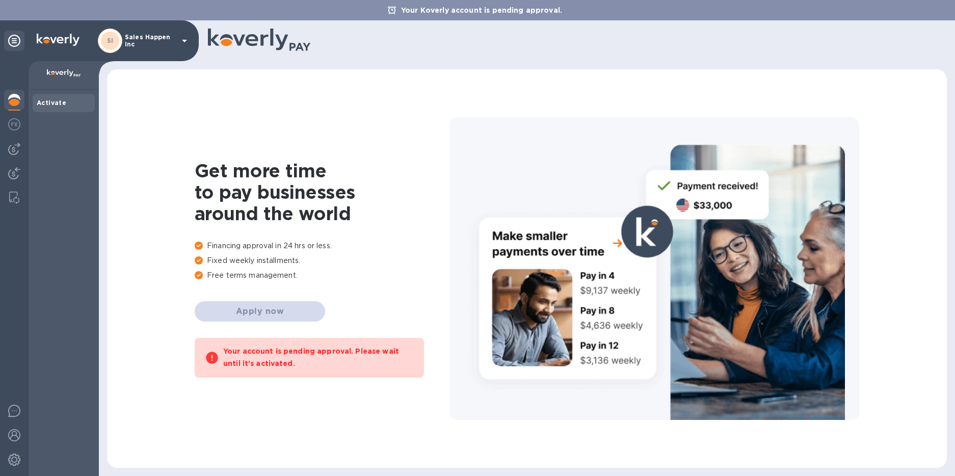
click at [397, 233] on div "Get more time to pay businesses around the world Financing approval in 24 hrs o…" at bounding box center [322, 269] width 255 height 218
click at [185, 42] on icon at bounding box center [184, 41] width 12 height 12
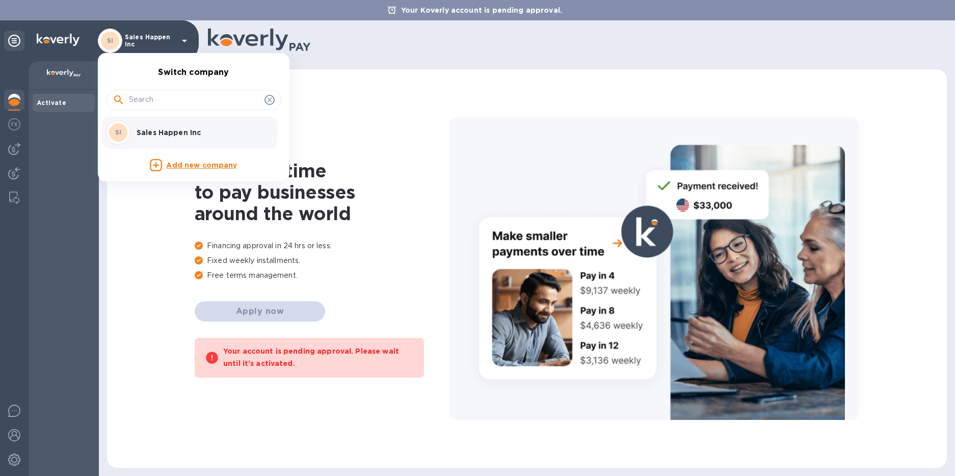
click at [185, 42] on div at bounding box center [477, 238] width 955 height 476
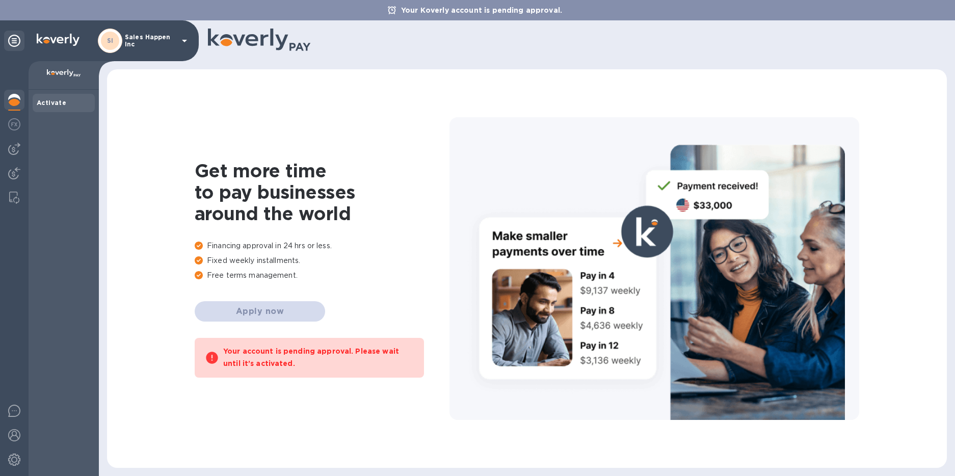
click at [475, 172] on div at bounding box center [654, 268] width 410 height 303
click at [605, 101] on div "Get more time to pay businesses around the world Financing approval in 24 hrs o…" at bounding box center [526, 268] width 819 height 378
click at [11, 123] on img at bounding box center [14, 124] width 12 height 12
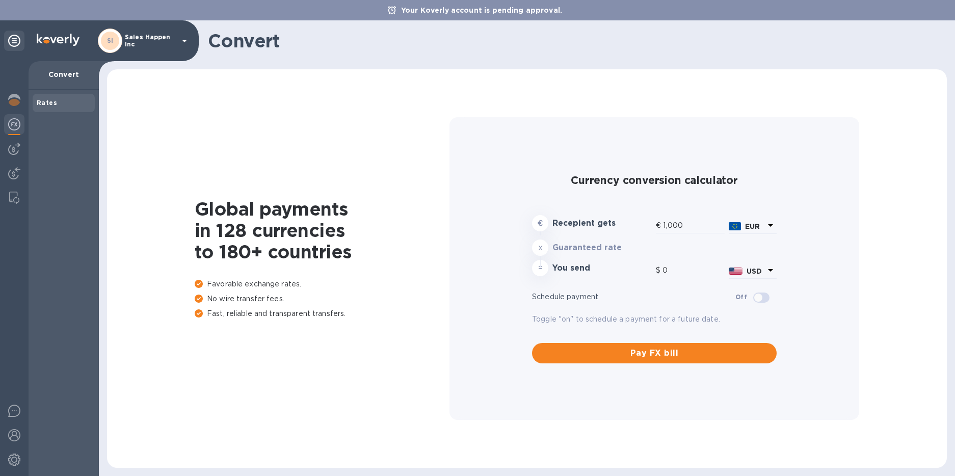
type input "1,178.58"
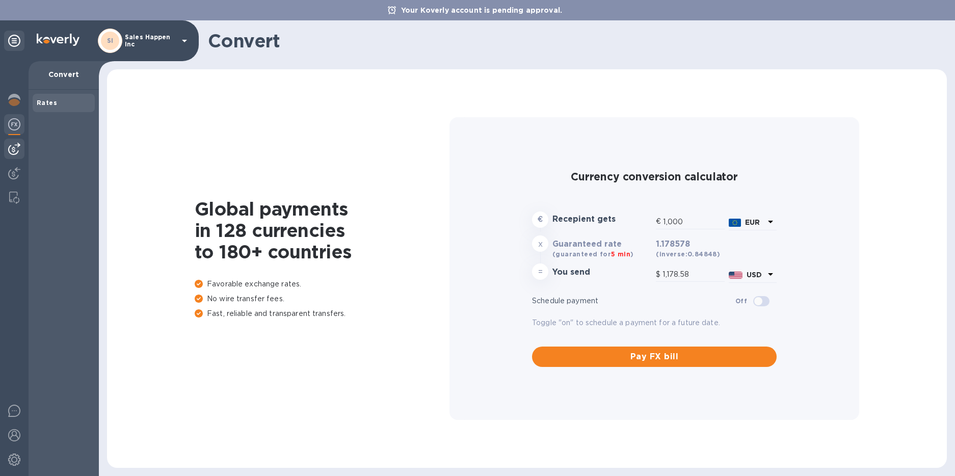
click at [17, 152] on img at bounding box center [14, 149] width 12 height 12
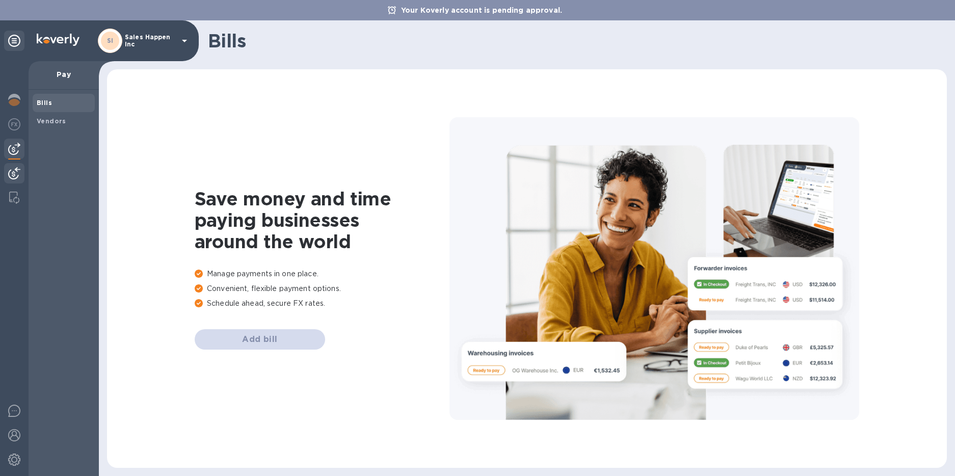
click at [14, 174] on img at bounding box center [14, 173] width 12 height 12
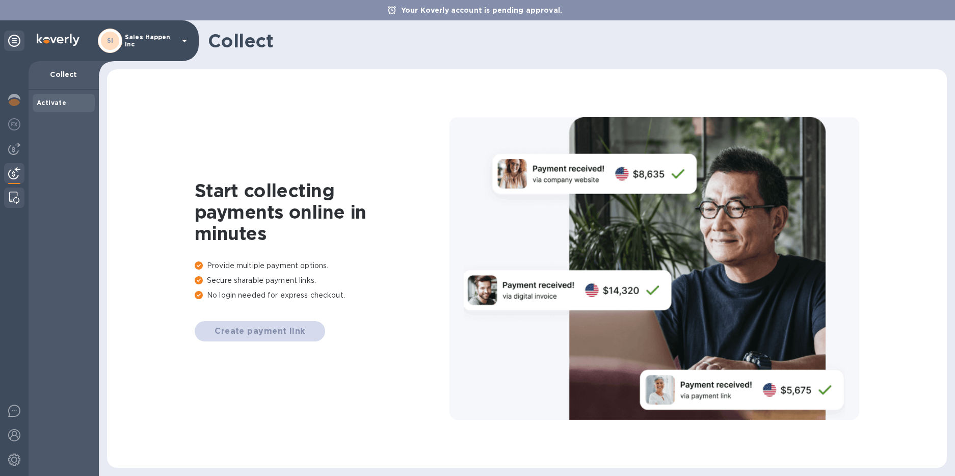
click at [16, 197] on img at bounding box center [14, 198] width 10 height 12
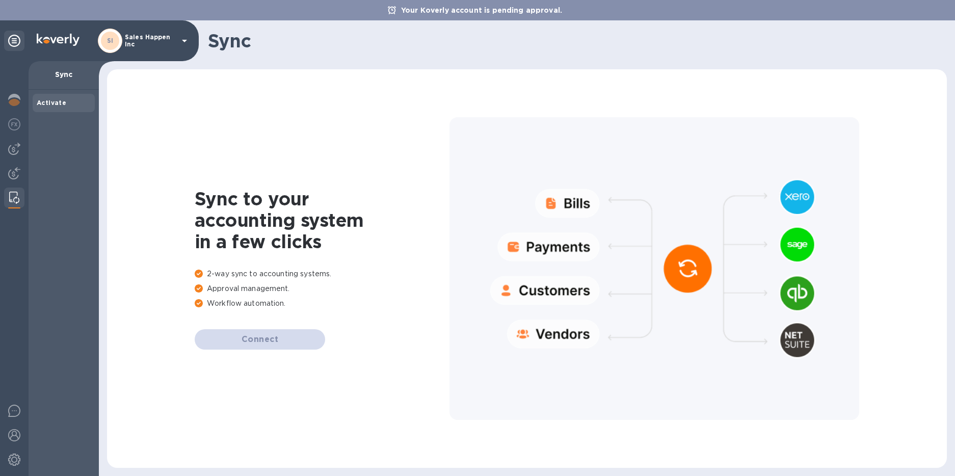
click at [268, 339] on div "Connect" at bounding box center [322, 339] width 255 height 20
click at [267, 338] on div "Connect" at bounding box center [322, 339] width 255 height 20
click at [266, 339] on div "Connect" at bounding box center [322, 339] width 255 height 20
click at [684, 281] on div at bounding box center [654, 268] width 410 height 303
click at [12, 461] on img at bounding box center [14, 459] width 12 height 12
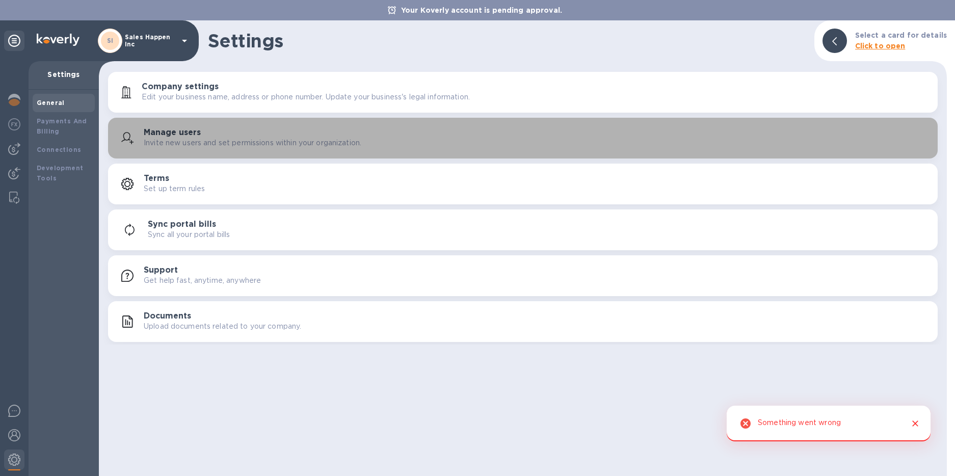
click at [178, 135] on h3 "Manage users" at bounding box center [172, 133] width 57 height 10
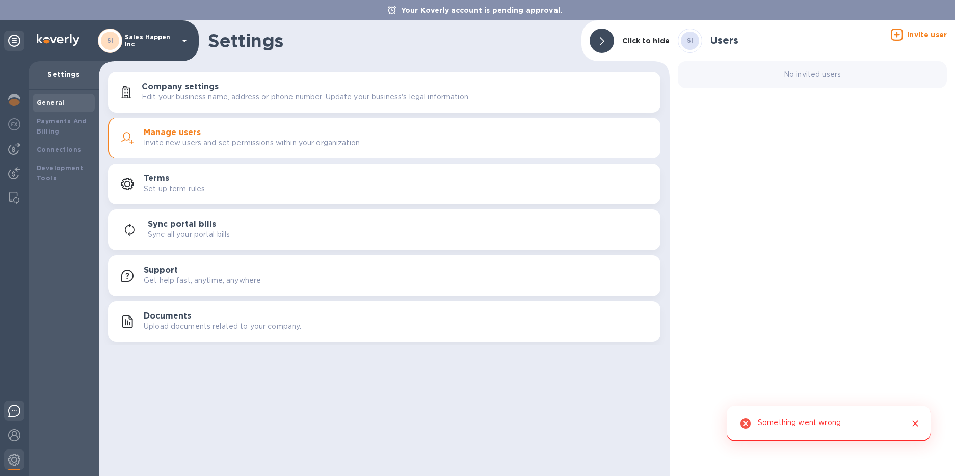
click at [11, 408] on img at bounding box center [14, 410] width 12 height 12
click at [16, 198] on img at bounding box center [14, 198] width 10 height 12
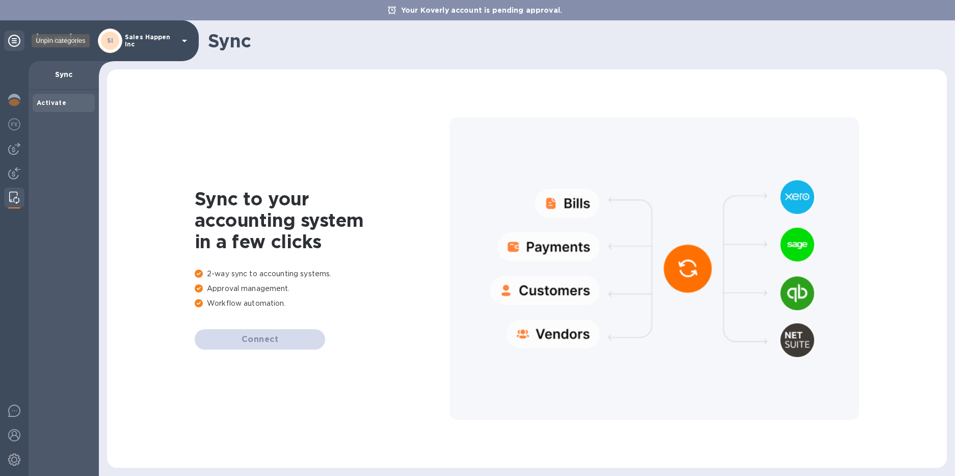
click at [16, 39] on icon at bounding box center [14, 41] width 12 height 12
